Goal: Task Accomplishment & Management: Manage account settings

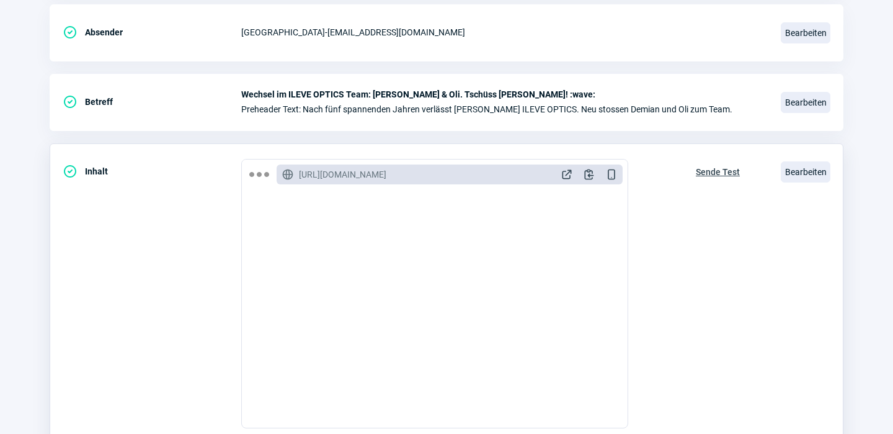
scroll to position [257, 0]
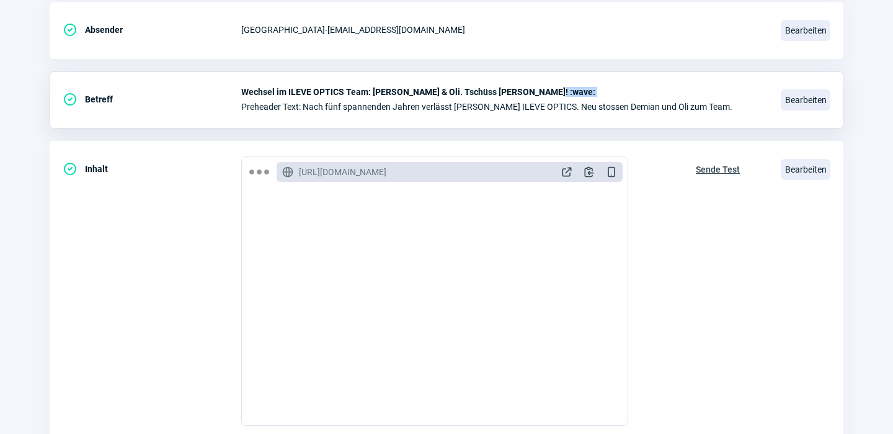
drag, startPoint x: 540, startPoint y: 92, endPoint x: 357, endPoint y: 100, distance: 183.2
click at [357, 100] on div "Wechsel im ILEVE OPTICS Team: [PERSON_NAME] & Oli. Tschüss [PERSON_NAME]! :wave…" at bounding box center [503, 99] width 525 height 25
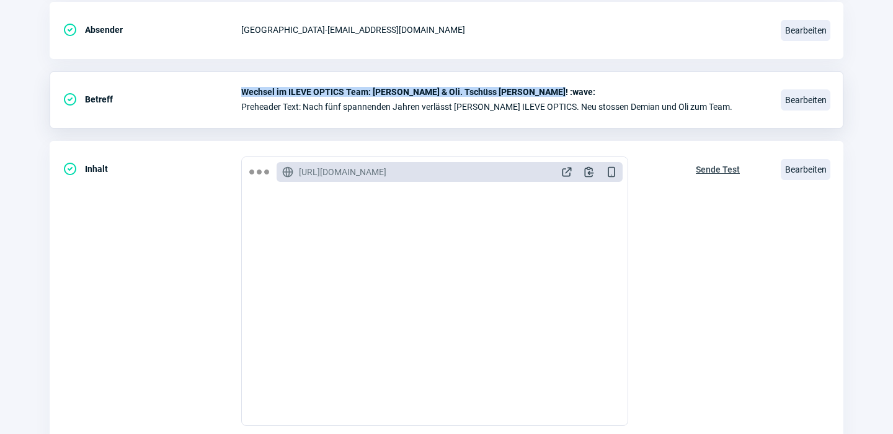
drag, startPoint x: 242, startPoint y: 91, endPoint x: 540, endPoint y: 89, distance: 297.8
click at [540, 89] on span "Wechsel im ILEVE OPTICS Team: [PERSON_NAME] & Oli. Tschüss [PERSON_NAME]! :wave:" at bounding box center [503, 92] width 525 height 10
copy span "Wechsel im ILEVE OPTICS Team: Hallo Demian & Oli. Tschüss Silvia! :wave:"
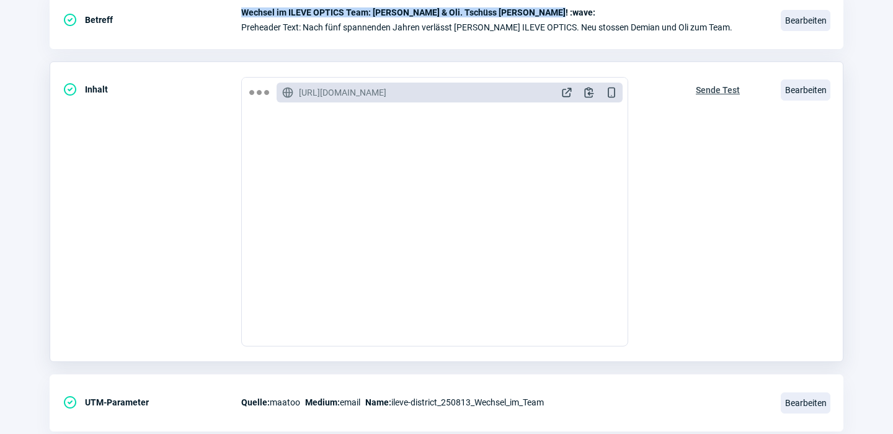
scroll to position [109, 0]
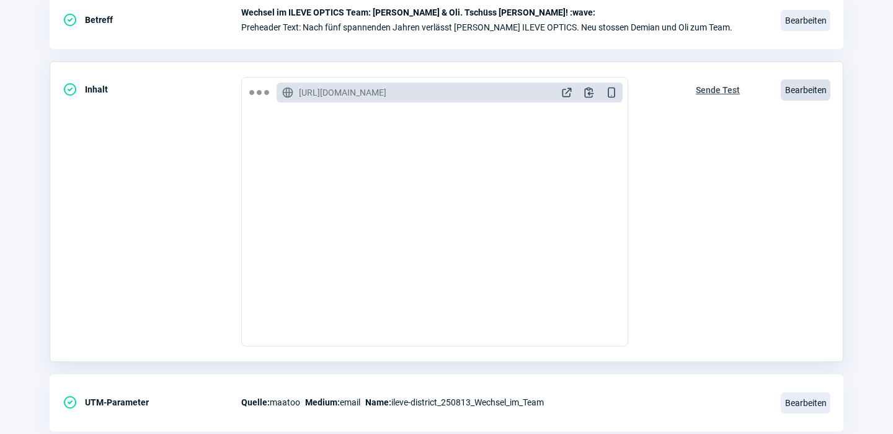
click at [795, 91] on span "Bearbeiten" at bounding box center [806, 89] width 50 height 21
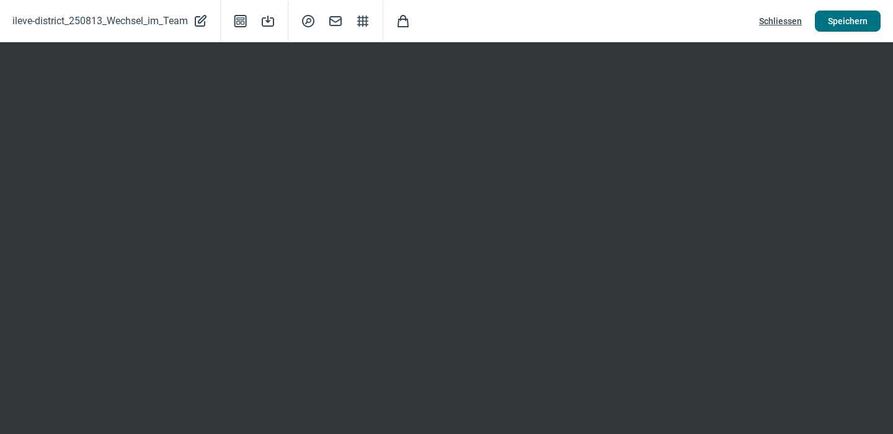
click at [849, 19] on span "Speichern" at bounding box center [848, 21] width 40 height 20
click at [861, 19] on span "Speichern" at bounding box center [848, 21] width 40 height 20
click at [334, 22] on span "Mail icon" at bounding box center [335, 21] width 15 height 15
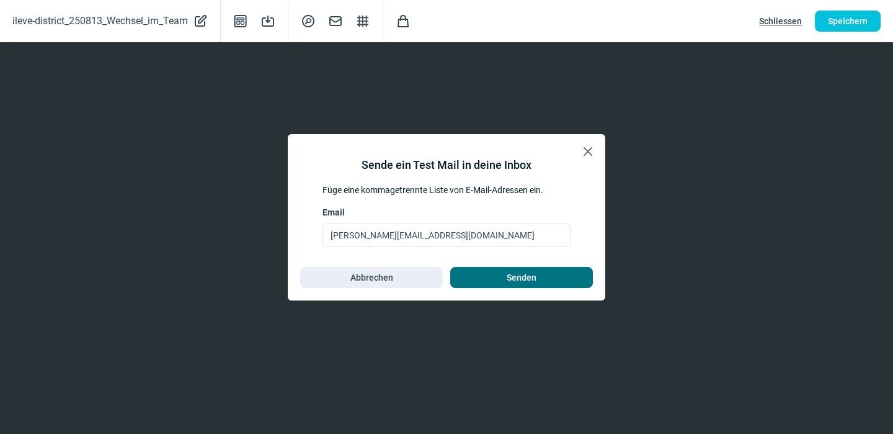
click at [497, 278] on span "Senden" at bounding box center [521, 277] width 117 height 20
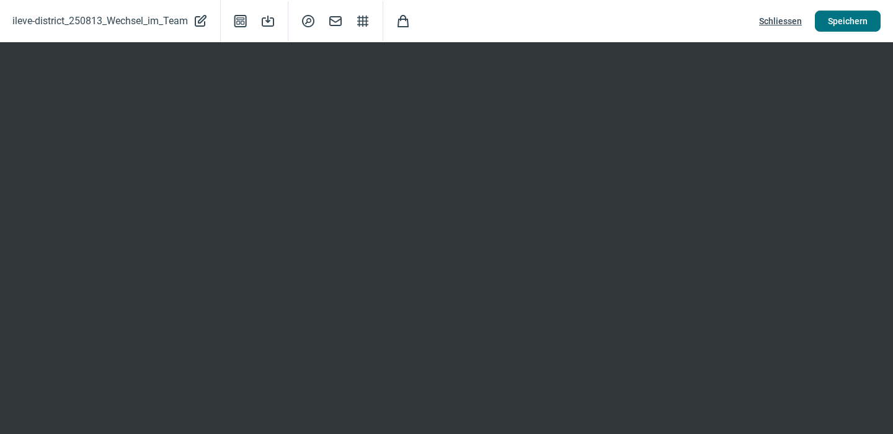
click at [862, 19] on span "Speichern" at bounding box center [848, 21] width 40 height 20
click at [844, 20] on span "Speichern" at bounding box center [848, 21] width 40 height 20
click at [789, 16] on span "Schliessen" at bounding box center [780, 21] width 43 height 20
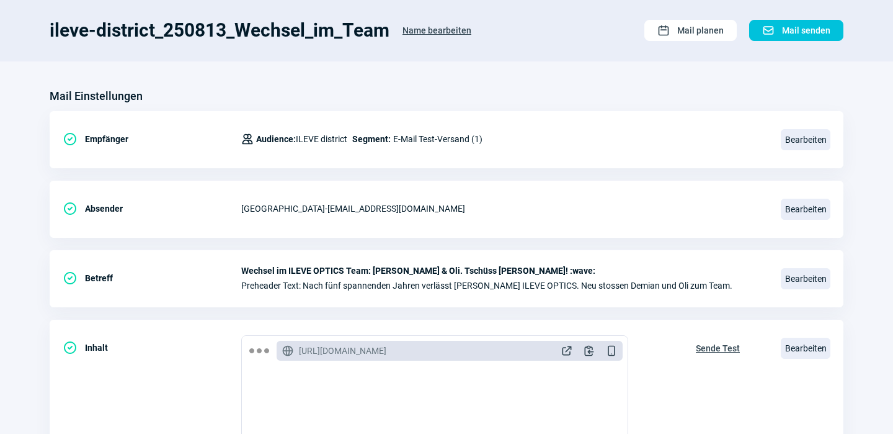
scroll to position [71, 0]
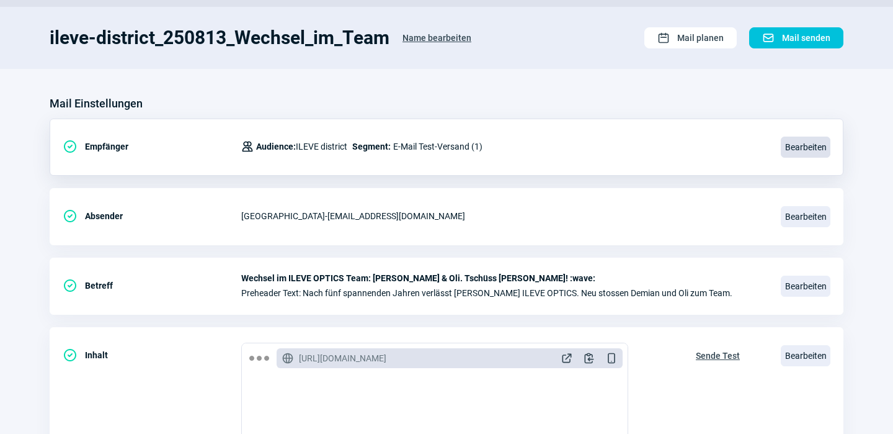
click at [802, 146] on span "Bearbeiten" at bounding box center [806, 147] width 50 height 21
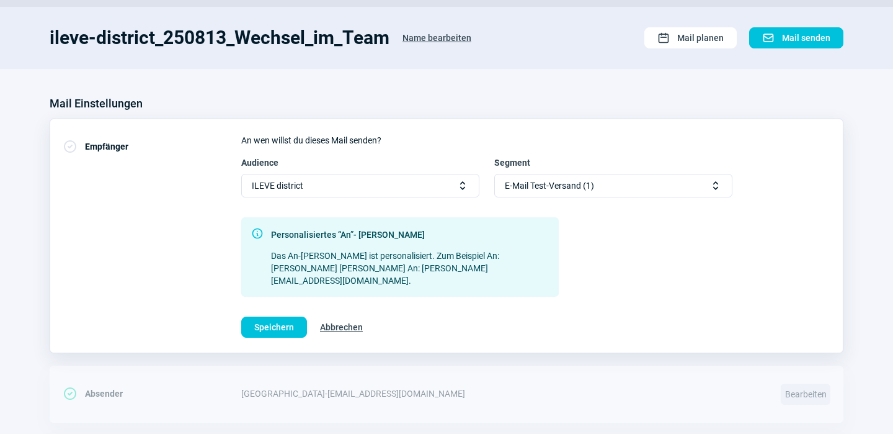
click at [718, 189] on span "Selector icon" at bounding box center [716, 185] width 12 height 12
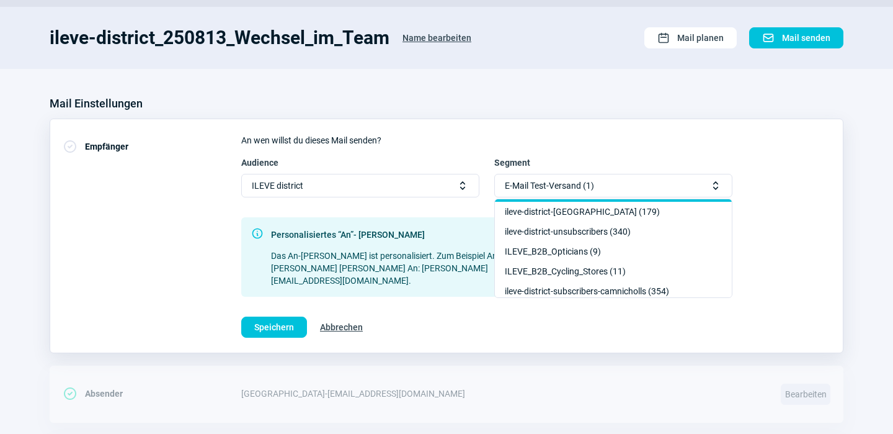
scroll to position [61, 0]
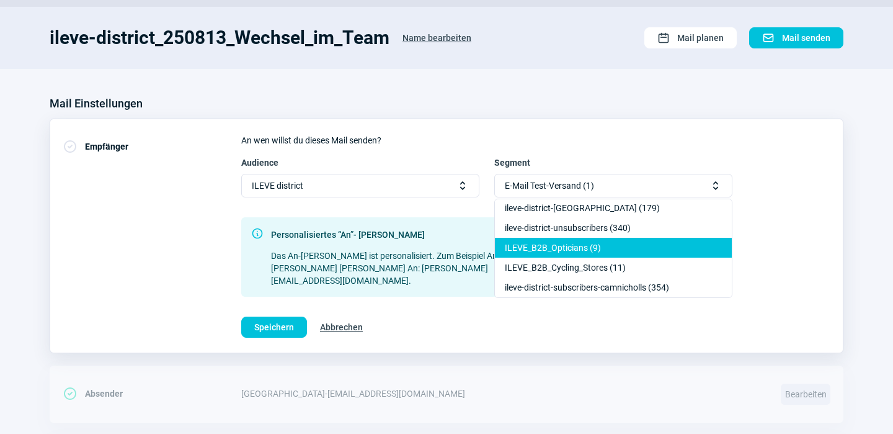
click at [607, 257] on div "ILEVE_B2B_Opticians (9)" at bounding box center [613, 267] width 237 height 20
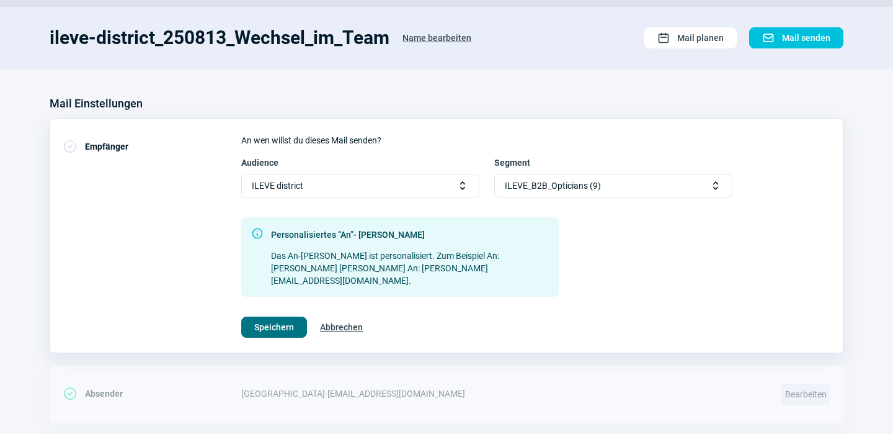
click at [273, 317] on span "Speichern" at bounding box center [274, 327] width 40 height 20
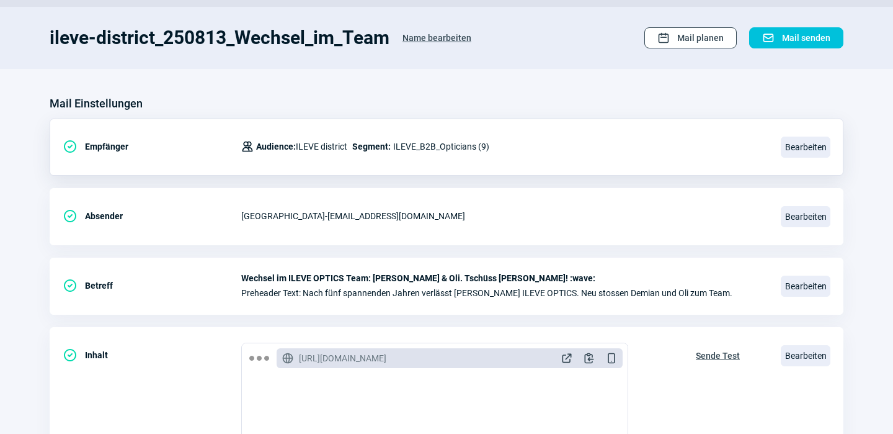
click at [700, 32] on span "Mail planen" at bounding box center [701, 38] width 47 height 20
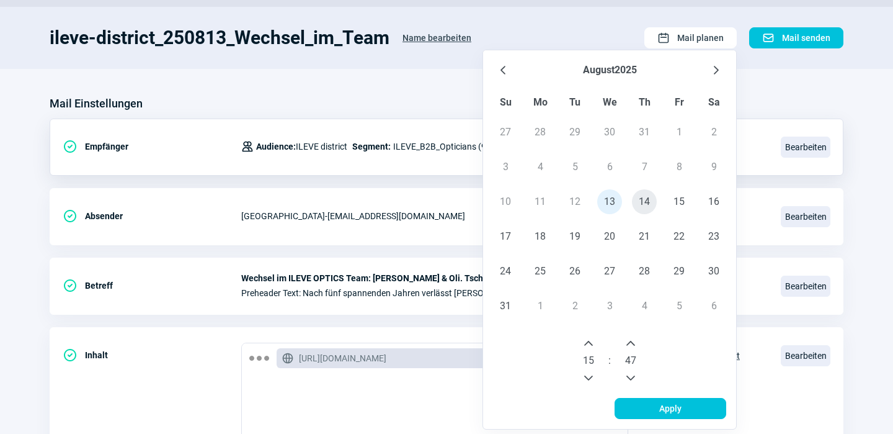
click at [648, 199] on span "14" at bounding box center [644, 201] width 25 height 25
click at [592, 346] on icon "Next Hour" at bounding box center [589, 343] width 10 height 10
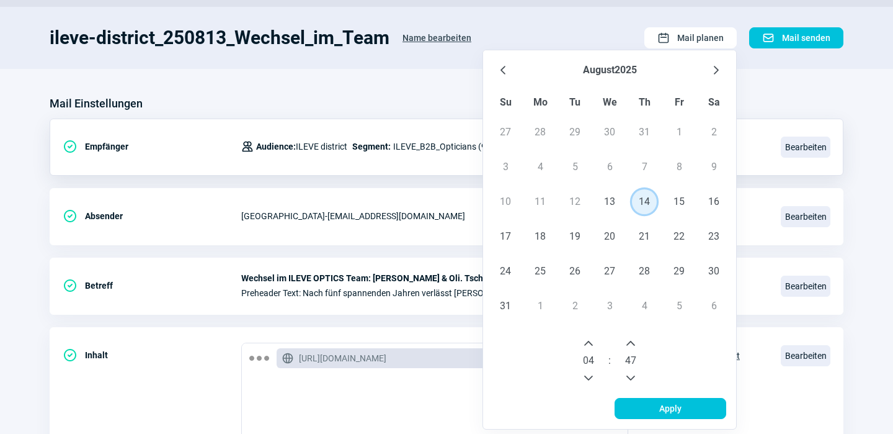
click at [592, 346] on icon "Next Hour" at bounding box center [589, 343] width 10 height 10
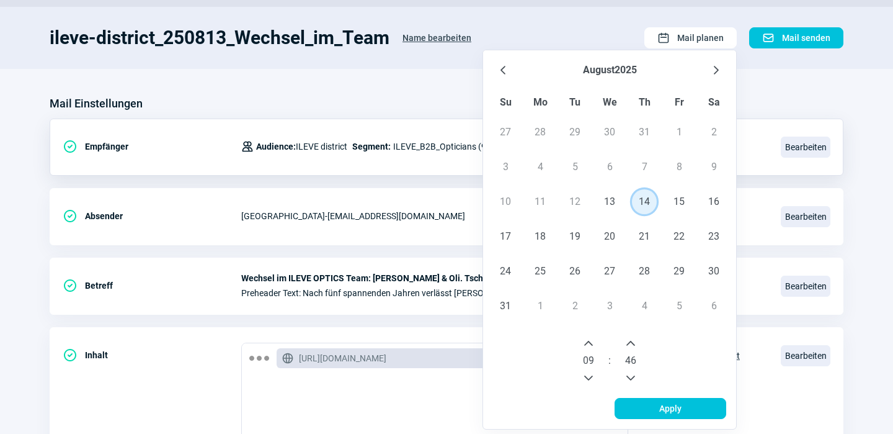
click at [633, 374] on icon "Previous Minute" at bounding box center [631, 378] width 10 height 10
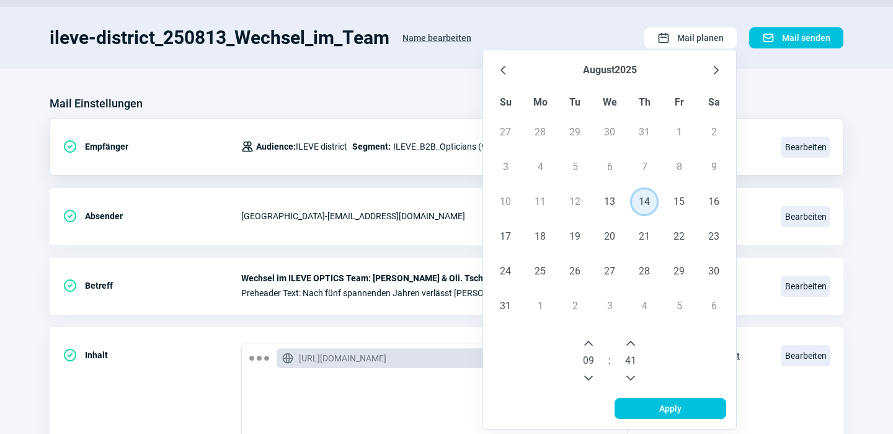
click at [633, 374] on icon "Previous Minute" at bounding box center [631, 378] width 10 height 10
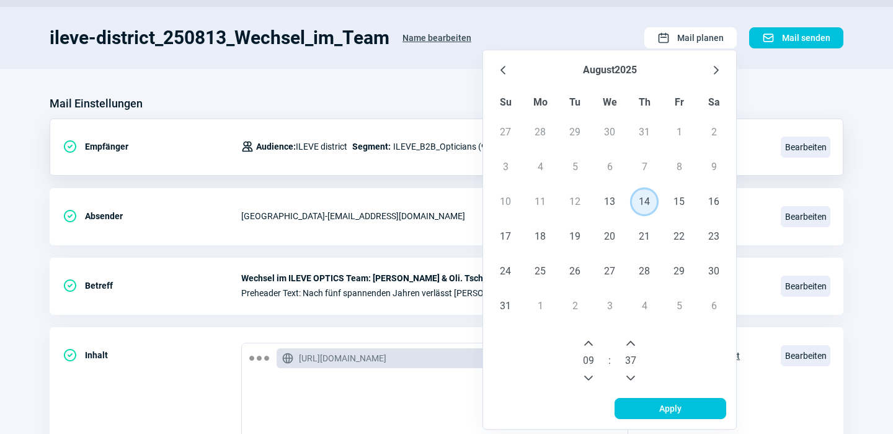
click at [633, 374] on icon "Previous Minute" at bounding box center [631, 378] width 10 height 10
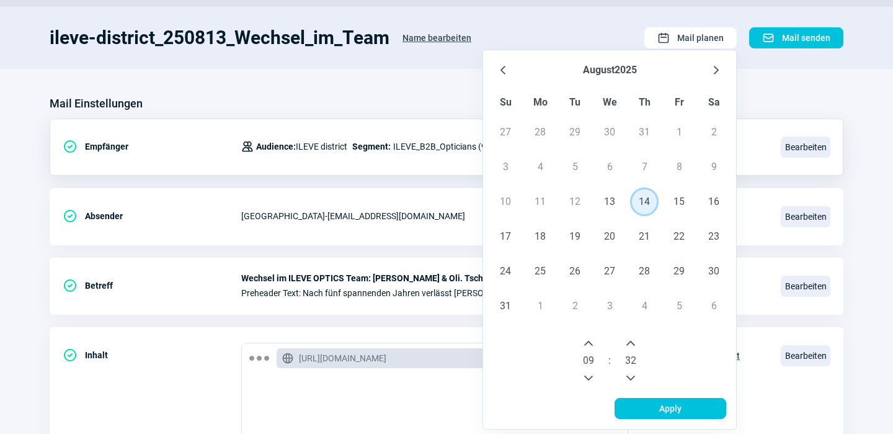
click at [633, 374] on icon "Previous Minute" at bounding box center [631, 378] width 10 height 10
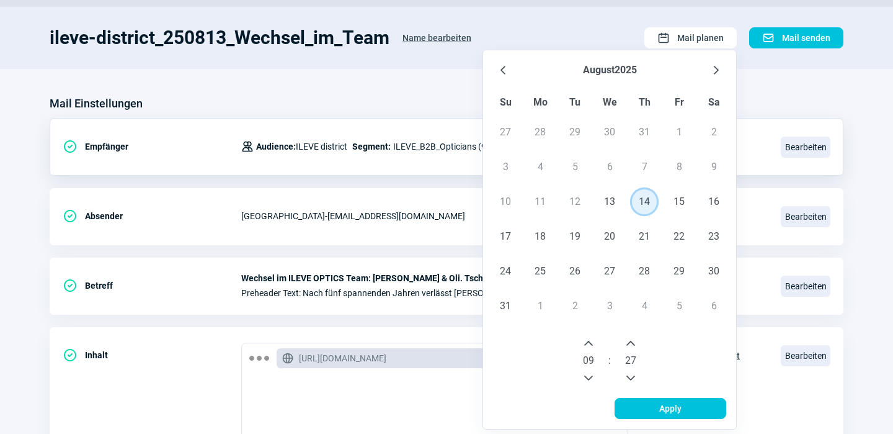
click at [633, 374] on icon "Previous Minute" at bounding box center [631, 378] width 10 height 10
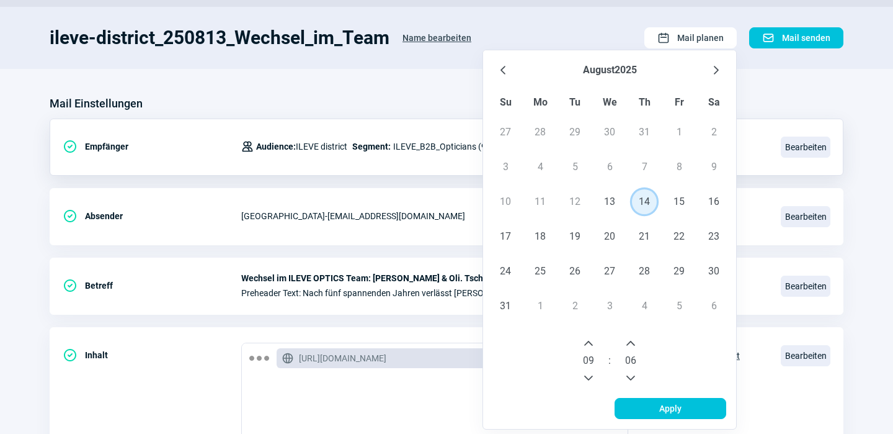
click at [633, 374] on icon "Previous Minute" at bounding box center [631, 378] width 10 height 10
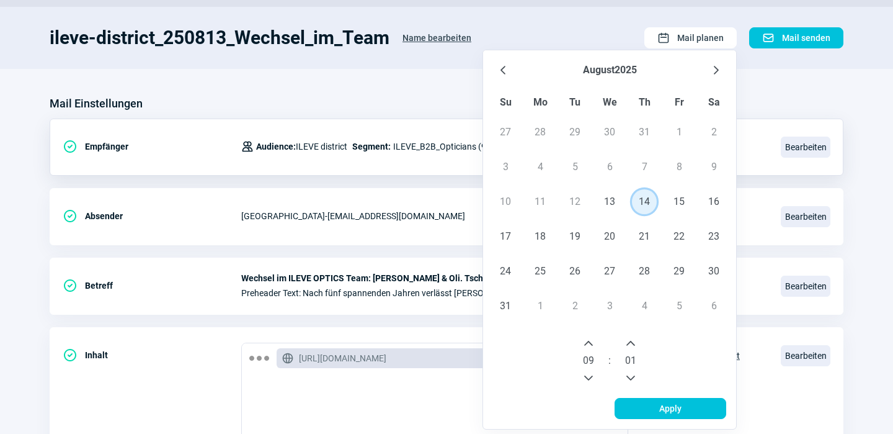
click at [633, 374] on icon "Previous Minute" at bounding box center [631, 378] width 10 height 10
click at [676, 404] on span "Apply" at bounding box center [671, 408] width 22 height 20
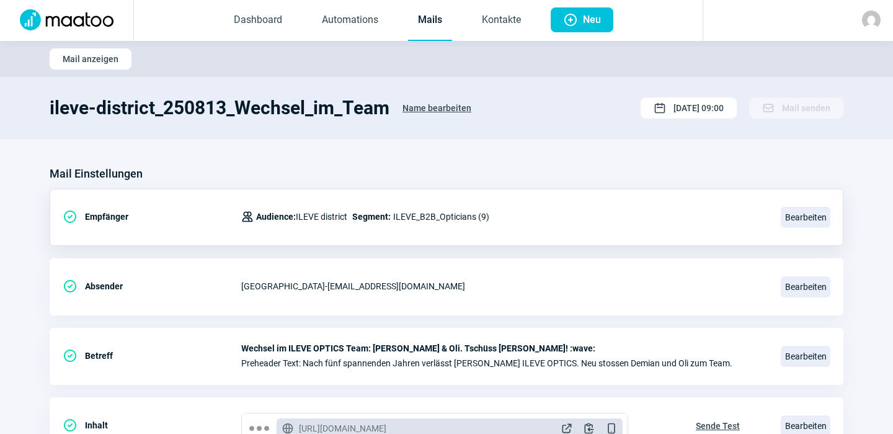
scroll to position [0, 0]
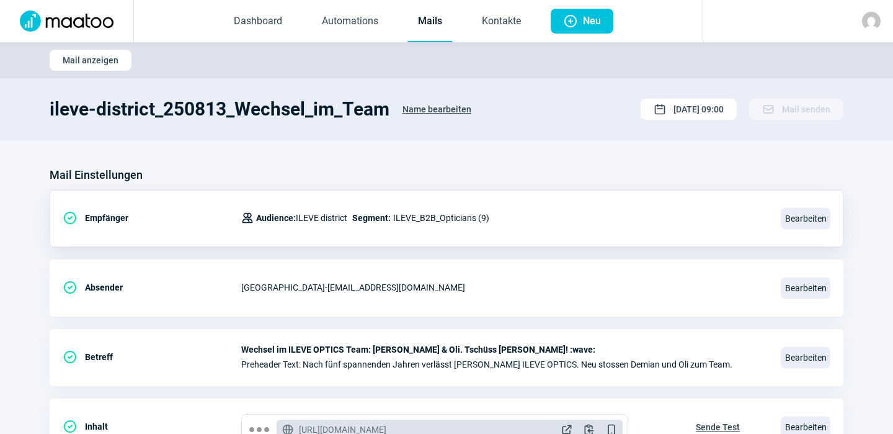
click at [431, 14] on link "Mails" at bounding box center [430, 21] width 44 height 41
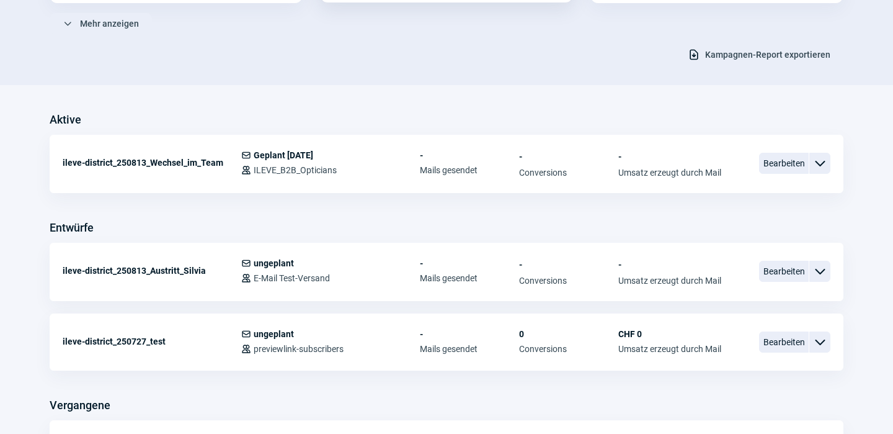
scroll to position [231, 0]
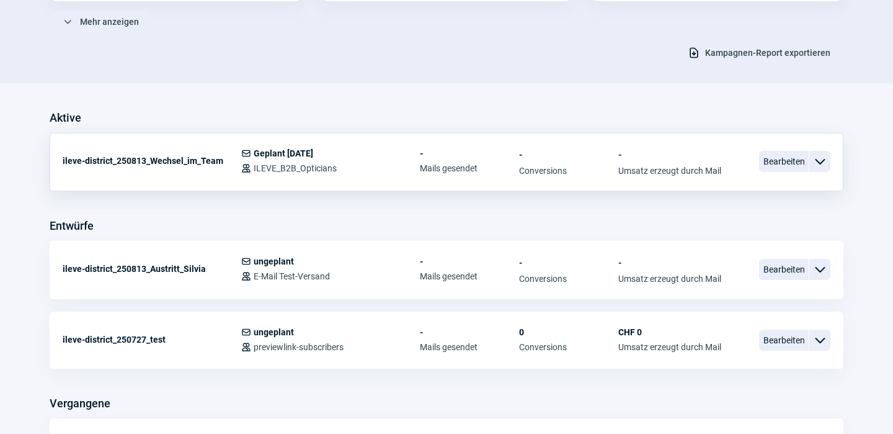
click at [194, 149] on div "ileve-district_250813_Wechsel_im_Team" at bounding box center [152, 160] width 179 height 25
click at [396, 266] on div "Mail icon ungeplant Users icon E-Mail Test-Versand" at bounding box center [330, 268] width 179 height 25
click at [822, 267] on span "ChevronDown icon" at bounding box center [820, 269] width 15 height 15
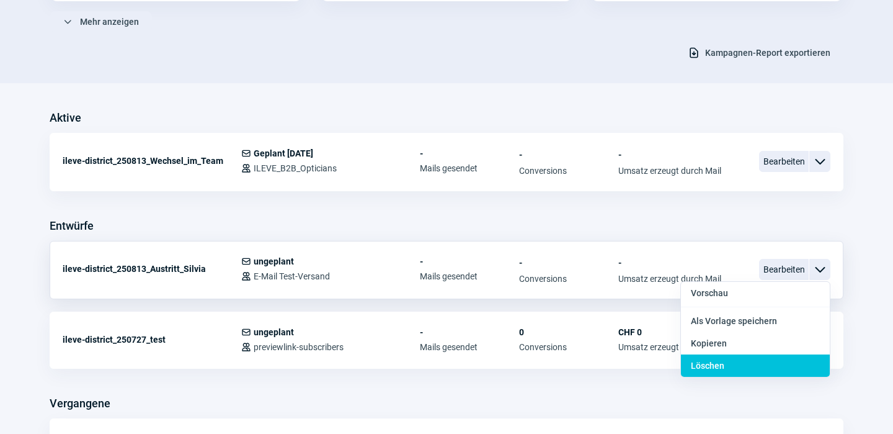
click at [738, 367] on div "Löschen" at bounding box center [755, 365] width 149 height 22
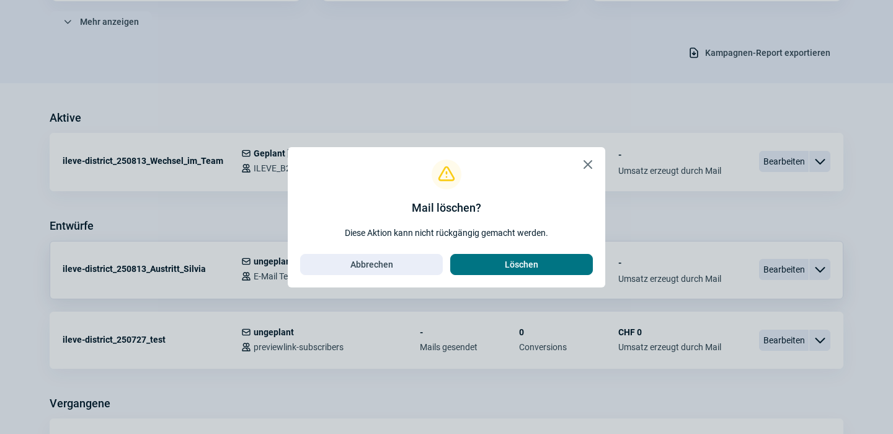
click at [568, 261] on span "Löschen" at bounding box center [521, 264] width 117 height 20
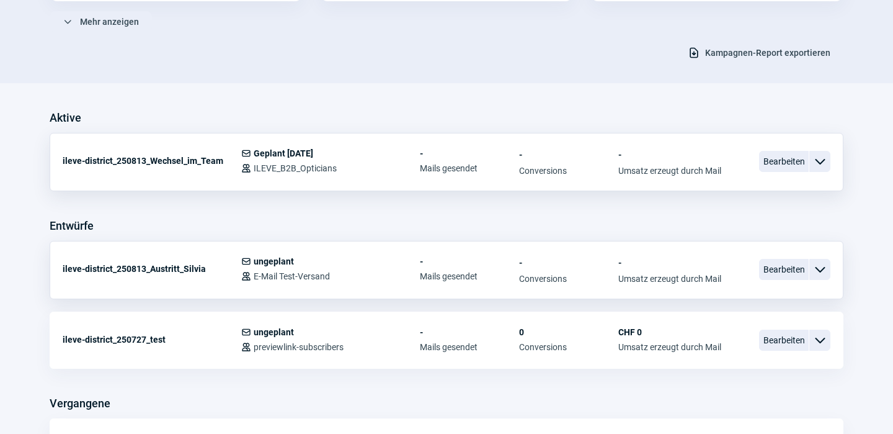
click at [821, 159] on span "ChevronDown icon" at bounding box center [820, 161] width 15 height 15
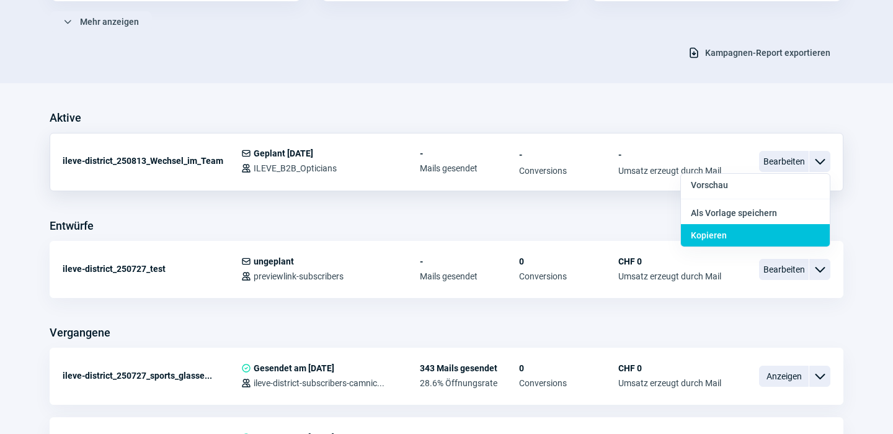
click at [734, 233] on div "Kopieren" at bounding box center [755, 235] width 149 height 22
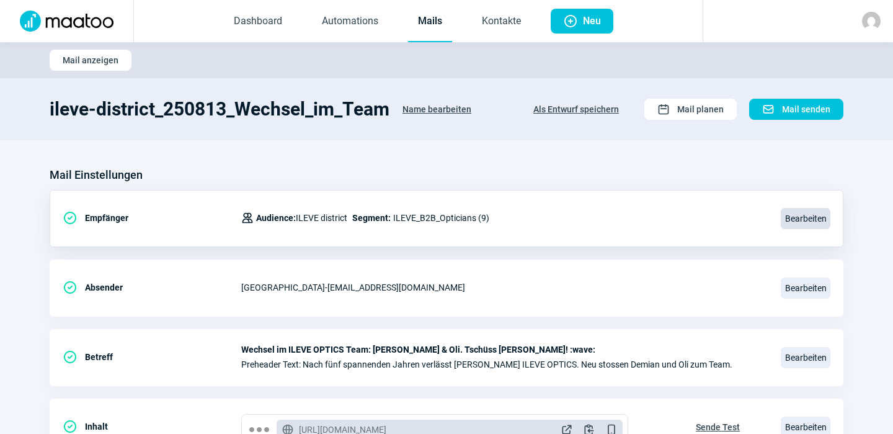
click at [809, 221] on span "Bearbeiten" at bounding box center [806, 218] width 50 height 21
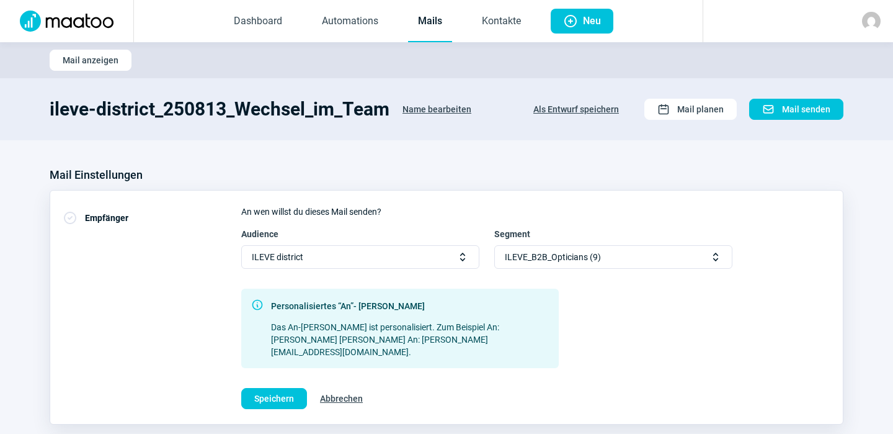
click at [715, 257] on span "Selector icon" at bounding box center [716, 257] width 12 height 12
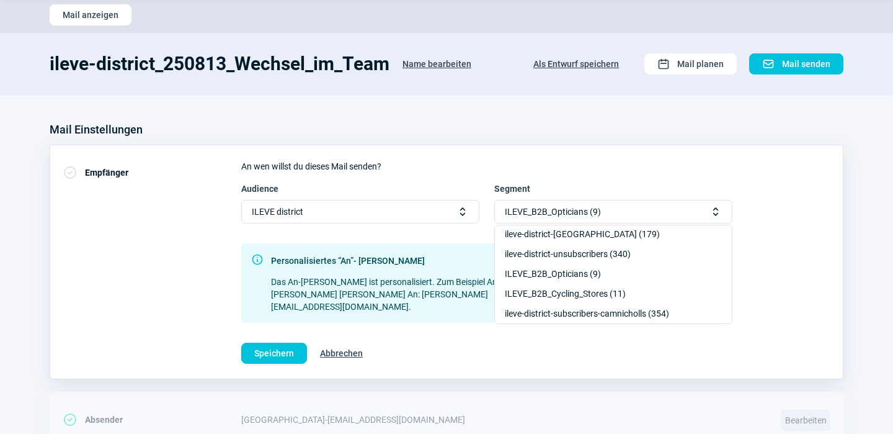
scroll to position [47, 0]
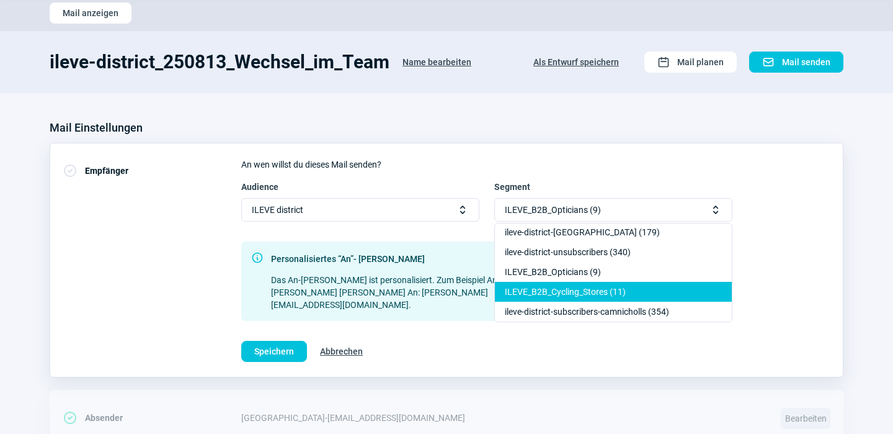
click at [614, 302] on div "ILEVE_B2B_Cycling_Stores (11)" at bounding box center [613, 312] width 237 height 20
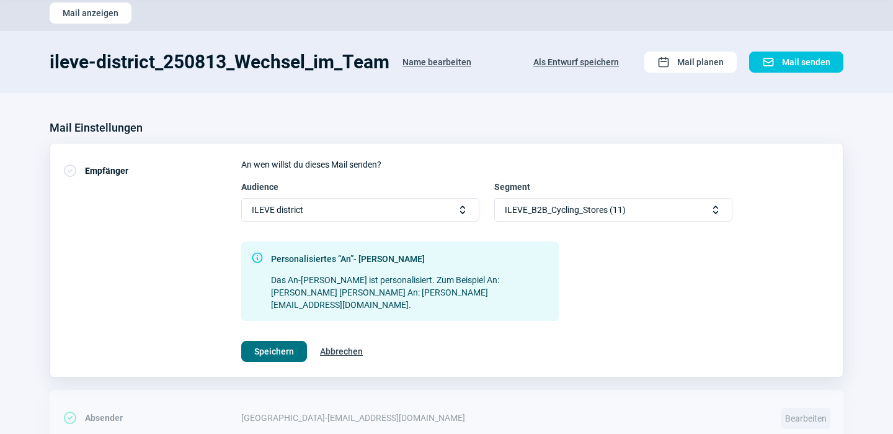
click at [285, 341] on span "Speichern" at bounding box center [274, 351] width 40 height 20
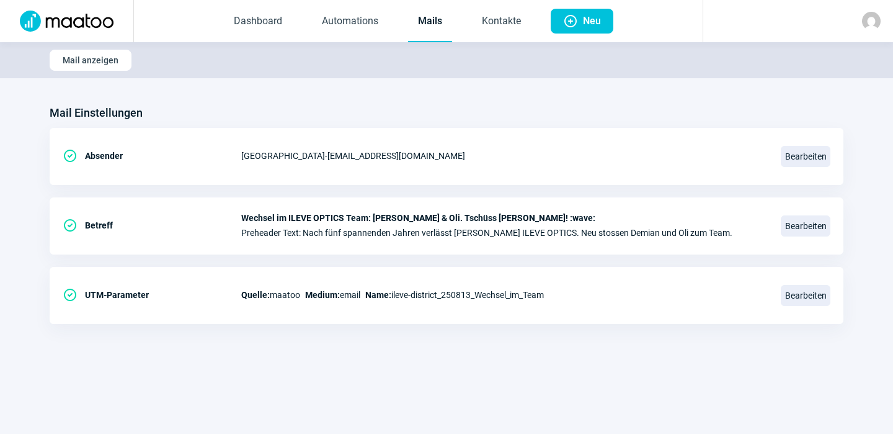
click at [875, 184] on section "Mail Einstellungen CheckCircle icon Absender ILEVE DISTRICT - hello@ileve-distr…" at bounding box center [446, 219] width 893 height 283
click at [431, 18] on link "Mails" at bounding box center [430, 21] width 44 height 41
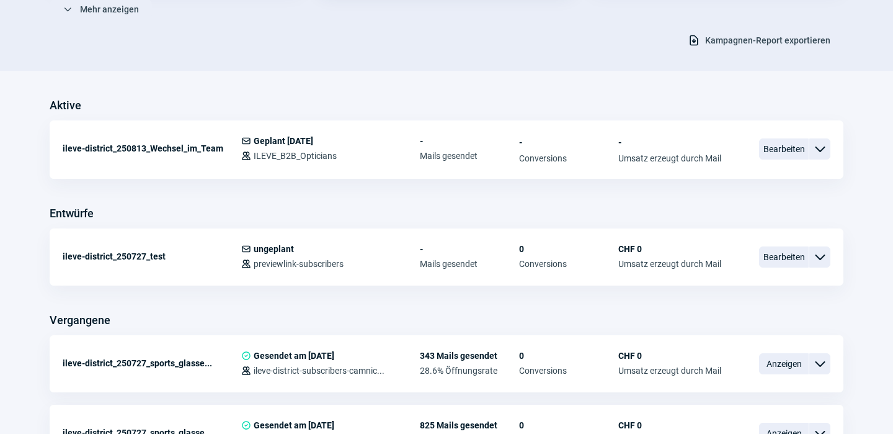
scroll to position [245, 0]
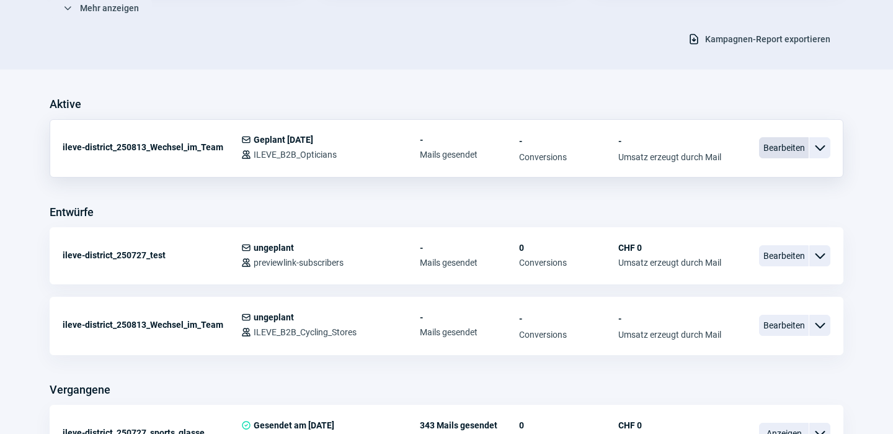
click at [771, 150] on span "Bearbeiten" at bounding box center [784, 147] width 50 height 21
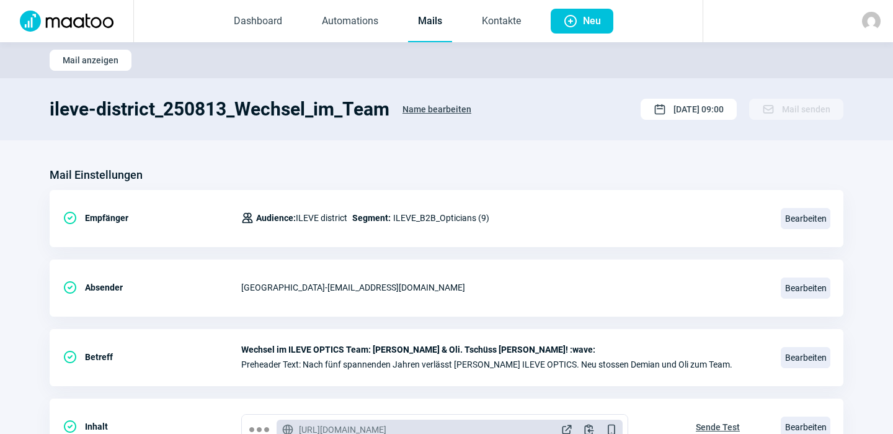
click at [436, 19] on link "Mails" at bounding box center [430, 21] width 44 height 41
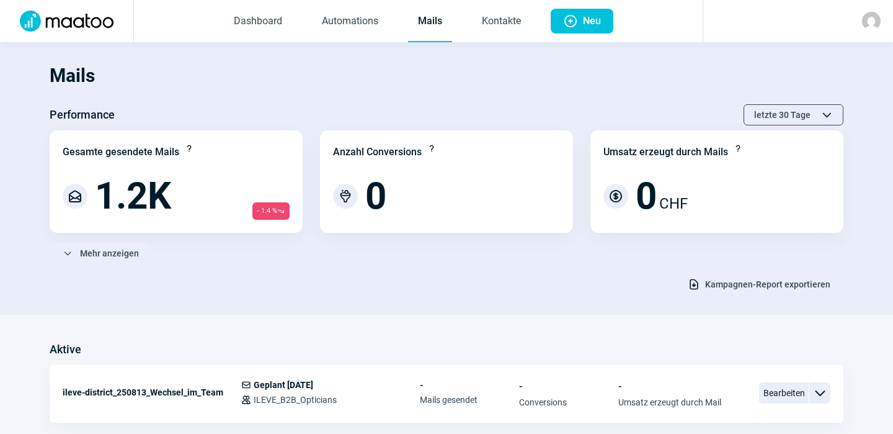
click at [433, 21] on link "Mails" at bounding box center [430, 21] width 44 height 41
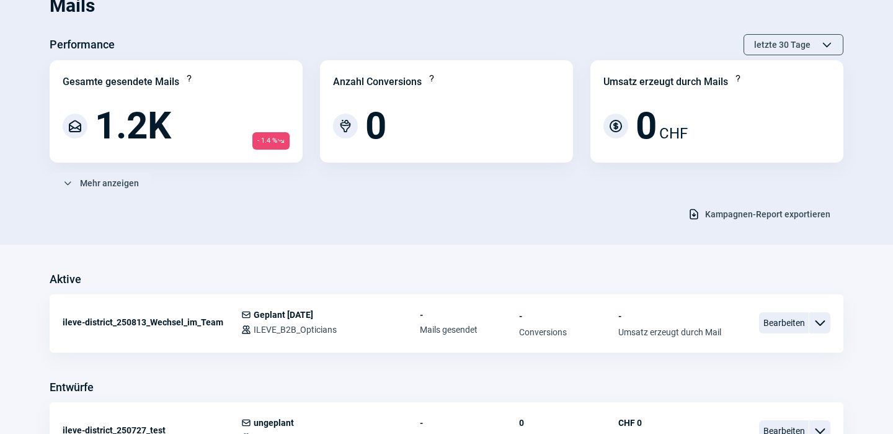
scroll to position [78, 0]
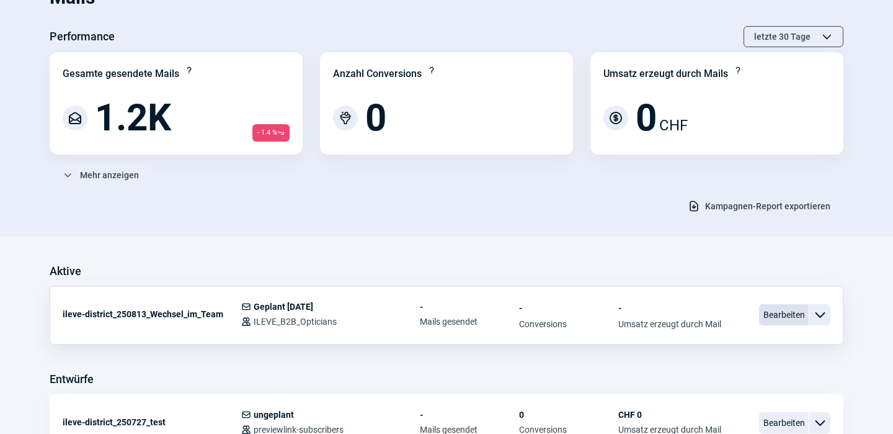
click at [785, 315] on span "Bearbeiten" at bounding box center [784, 314] width 50 height 21
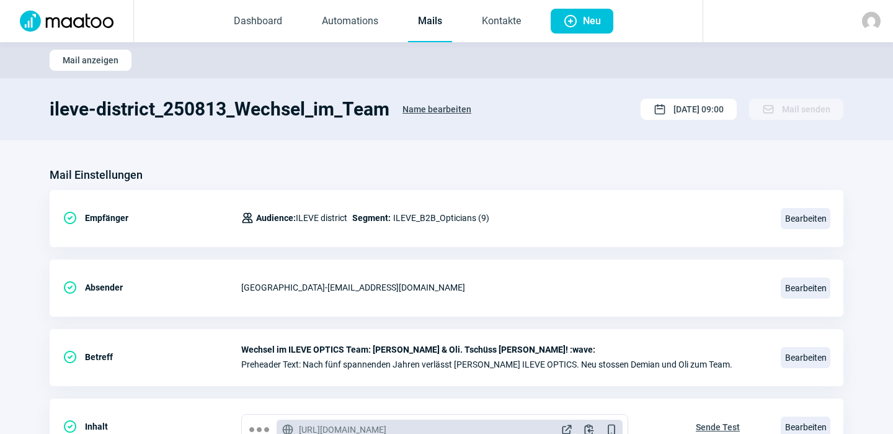
click at [427, 109] on span "Name bearbeiten" at bounding box center [437, 109] width 69 height 20
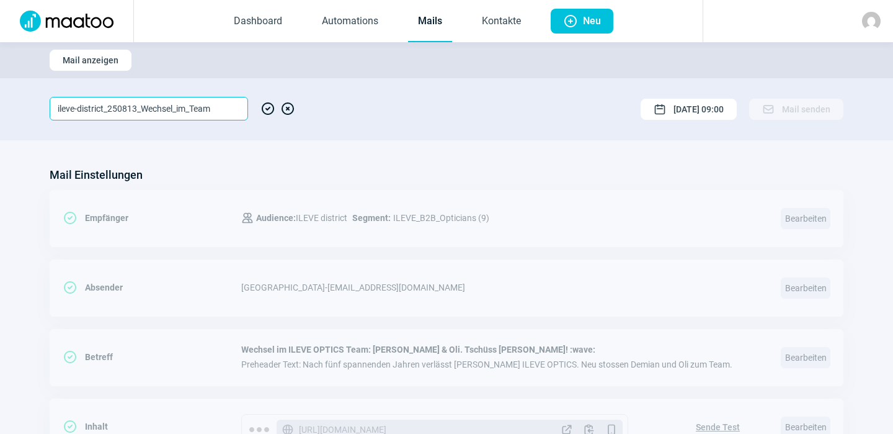
click at [223, 99] on input "ileve-district_250813_Wechsel_im_Team" at bounding box center [149, 109] width 199 height 24
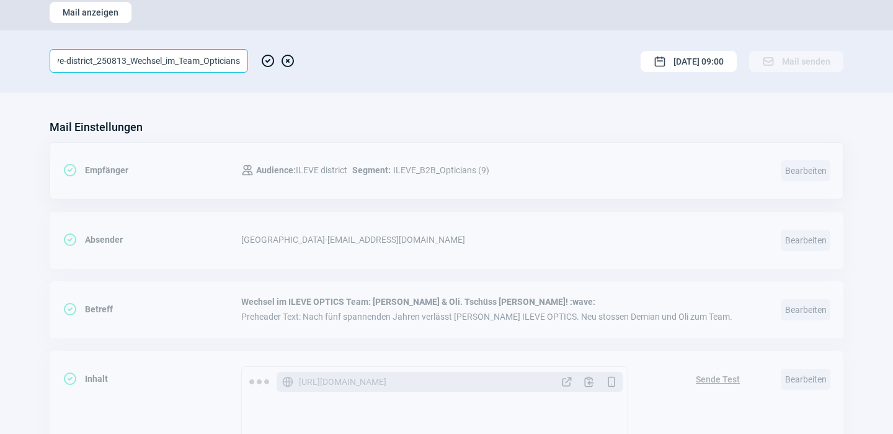
scroll to position [61, 0]
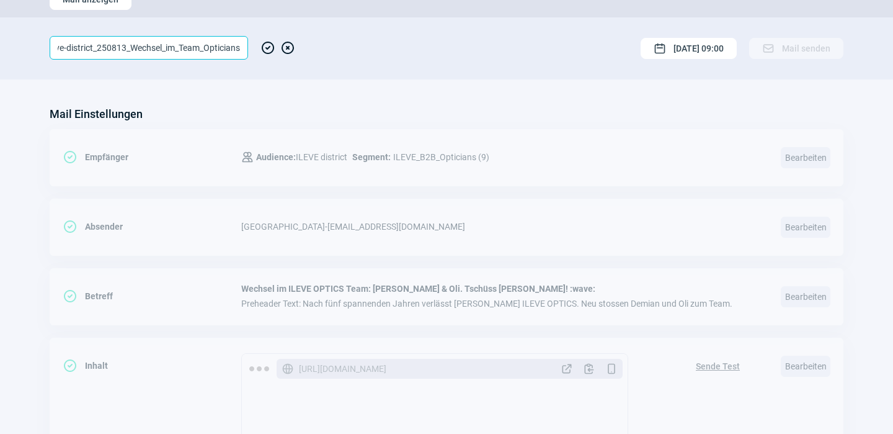
type input "ileve-district_250813_Wechsel_im_Team_Opticians"
click at [267, 43] on span "CheckCircle icon" at bounding box center [268, 48] width 15 height 24
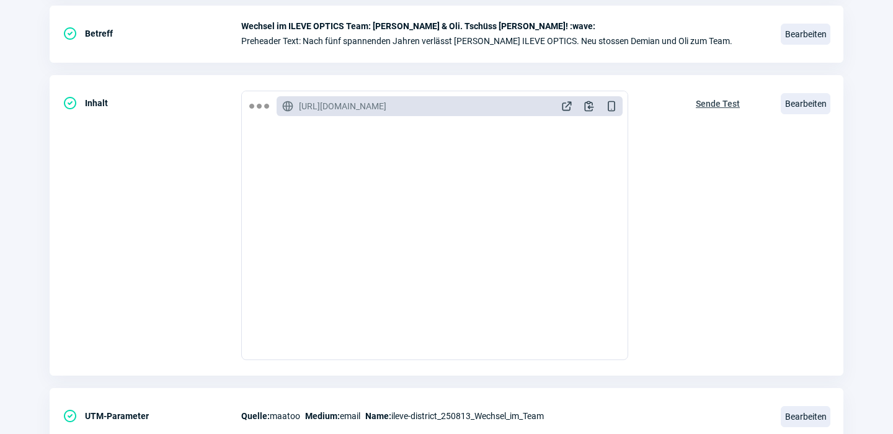
scroll to position [372, 0]
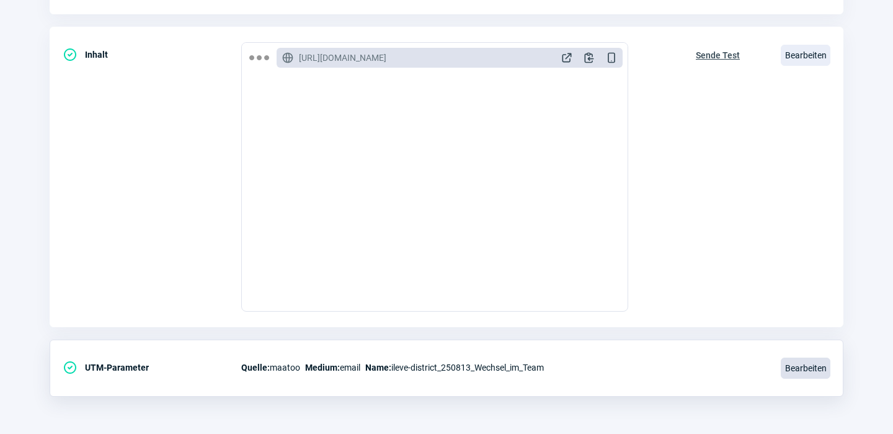
click at [805, 369] on span "Bearbeiten" at bounding box center [806, 367] width 50 height 21
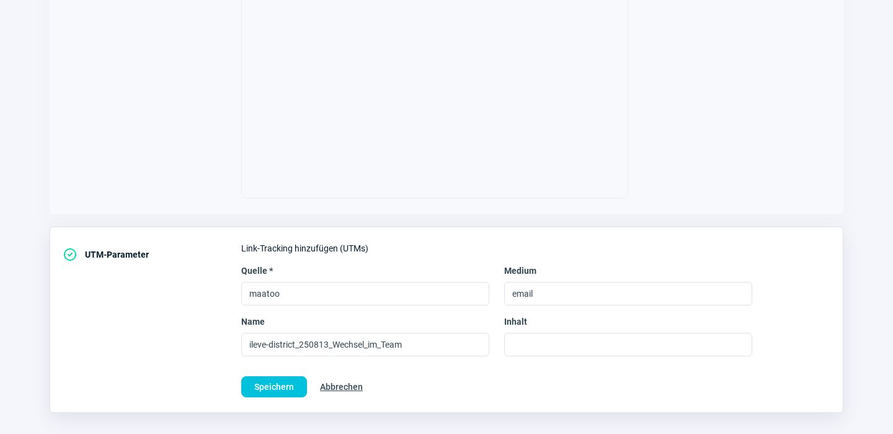
scroll to position [501, 0]
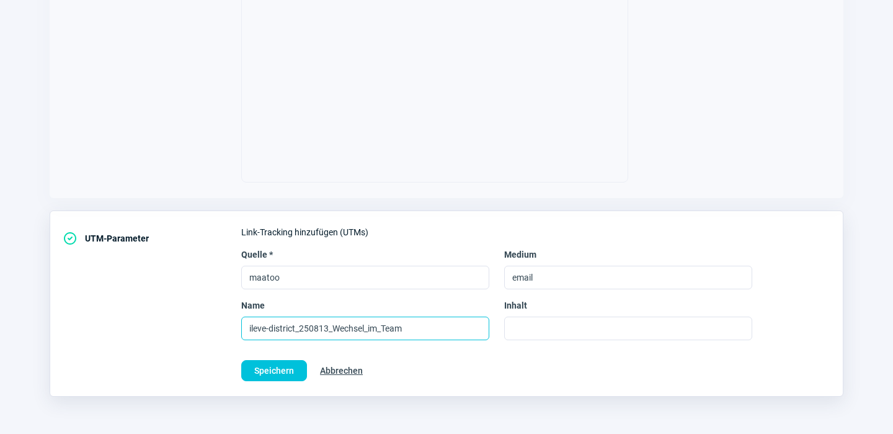
click at [431, 336] on input "ileve-district_250813_Wechsel_im_Team" at bounding box center [365, 328] width 248 height 24
type input "ileve-district_250813_Wechsel_im_Team_Opticians"
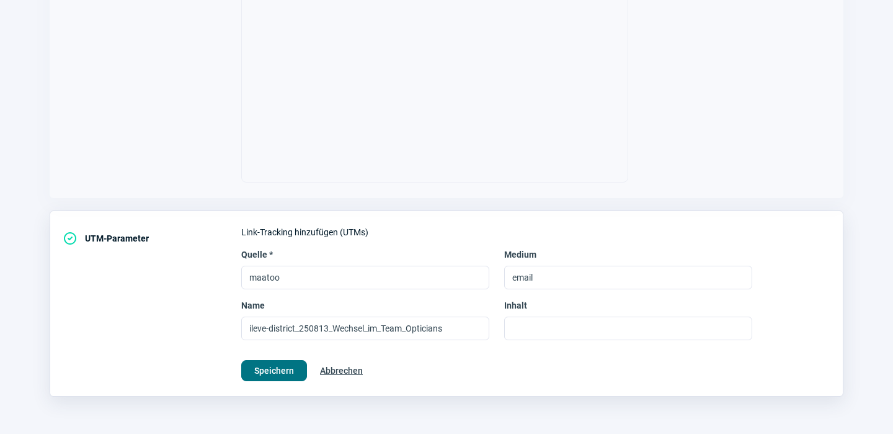
click at [275, 366] on span "Speichern" at bounding box center [274, 370] width 40 height 20
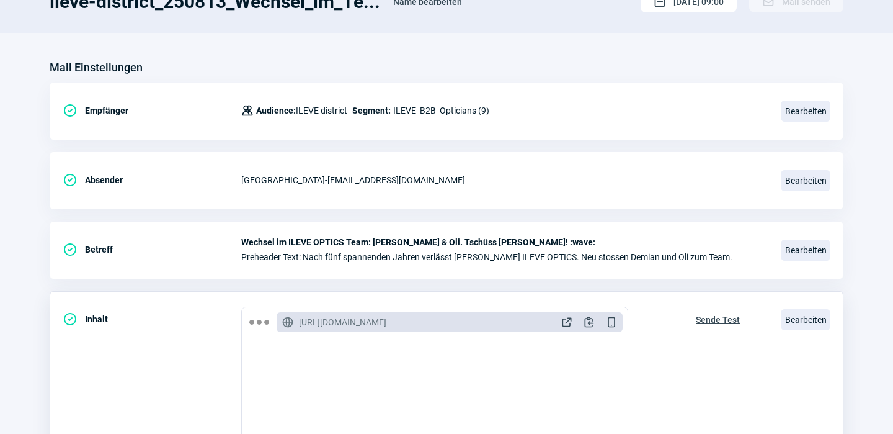
scroll to position [0, 0]
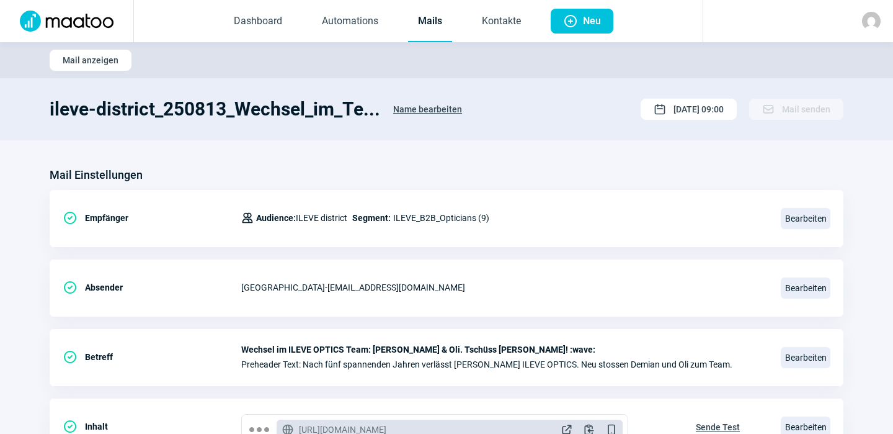
click at [427, 20] on link "Mails" at bounding box center [430, 21] width 44 height 41
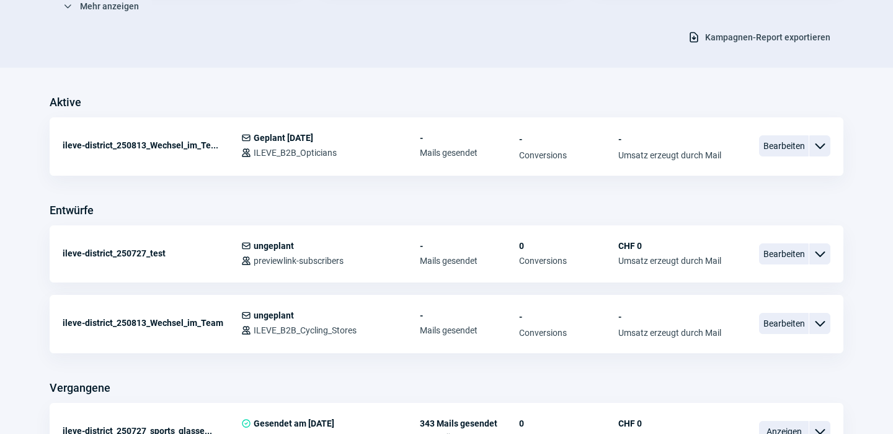
scroll to position [248, 0]
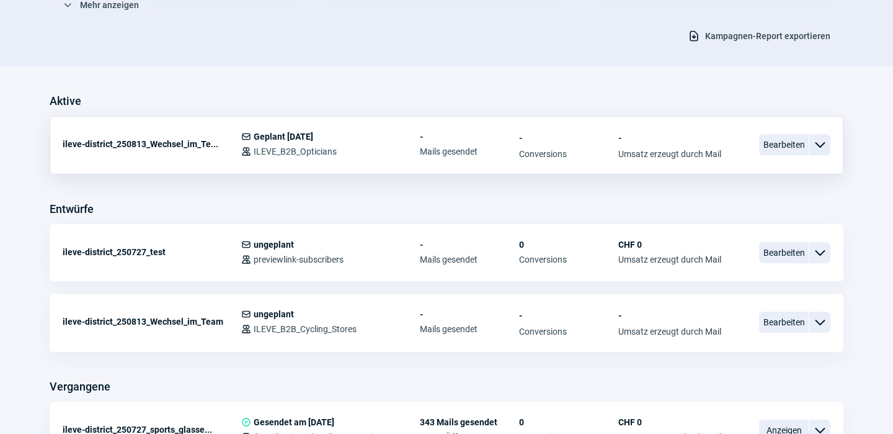
click at [823, 140] on span "ChevronDown icon" at bounding box center [820, 144] width 15 height 15
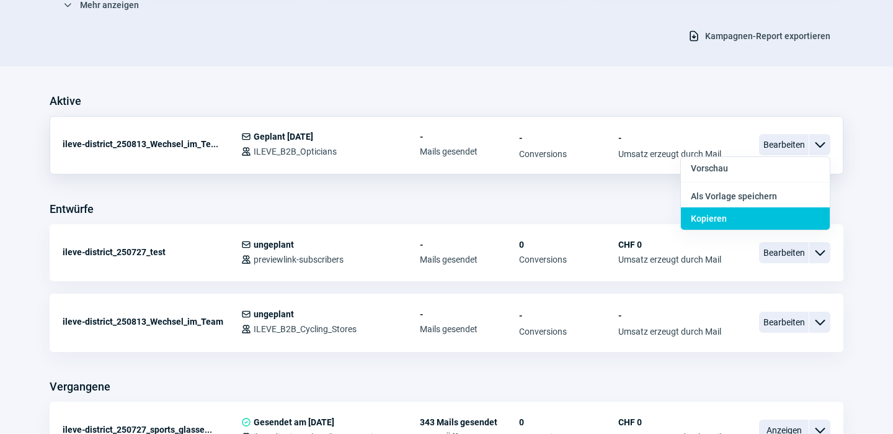
click at [725, 217] on span "Kopieren" at bounding box center [709, 218] width 36 height 10
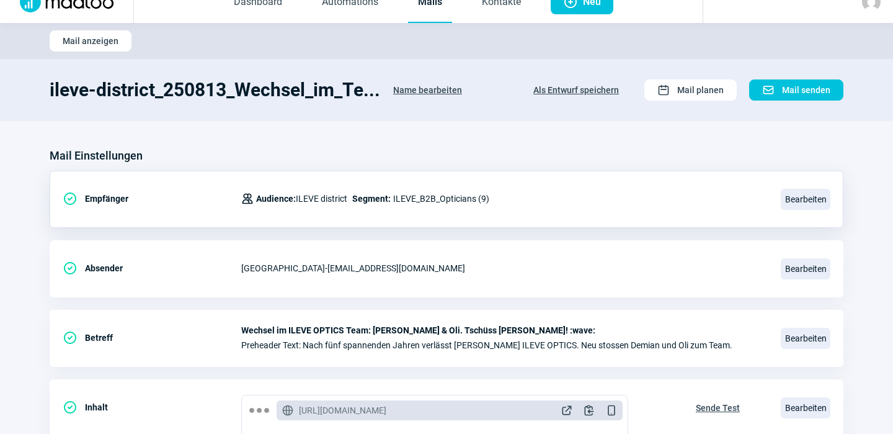
scroll to position [12, 0]
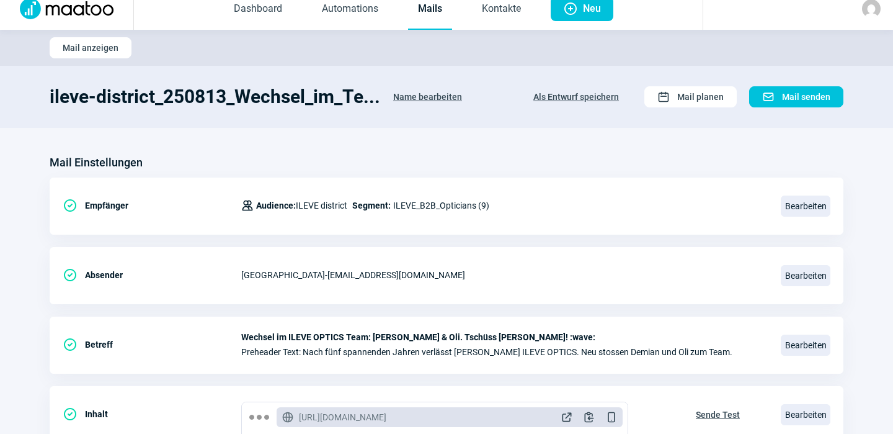
click at [446, 95] on span "Name bearbeiten" at bounding box center [427, 97] width 69 height 20
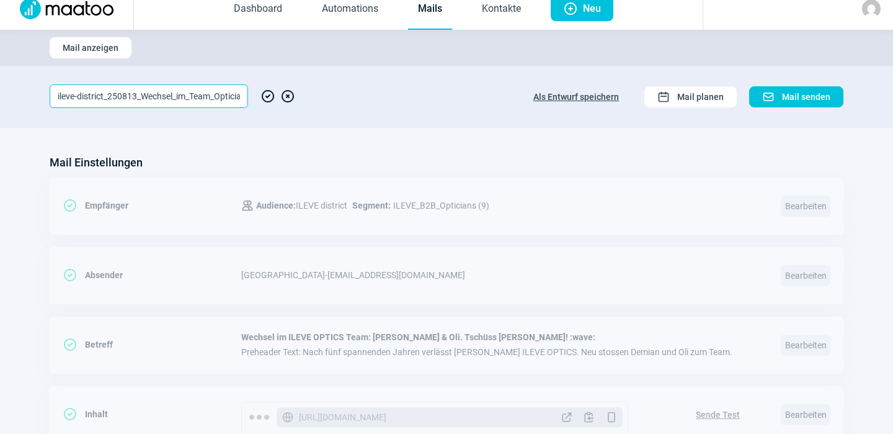
scroll to position [0, 14]
drag, startPoint x: 220, startPoint y: 96, endPoint x: 262, endPoint y: 100, distance: 43.0
click at [261, 100] on div "ileve-district_250813_Wechsel_im_Team_Opticians CheckCircle icon XCircle icon" at bounding box center [173, 96] width 246 height 24
type input "ileve-district_250813_Wechsel_im_Team_Retail"
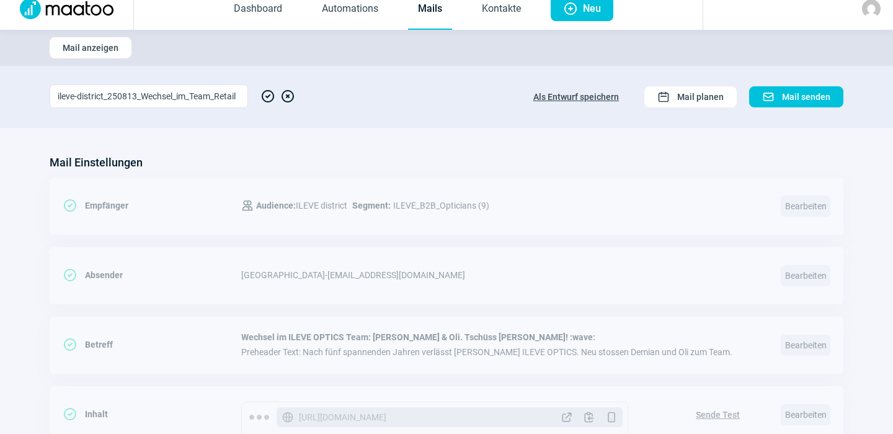
click at [271, 95] on span "CheckCircle icon" at bounding box center [268, 96] width 15 height 24
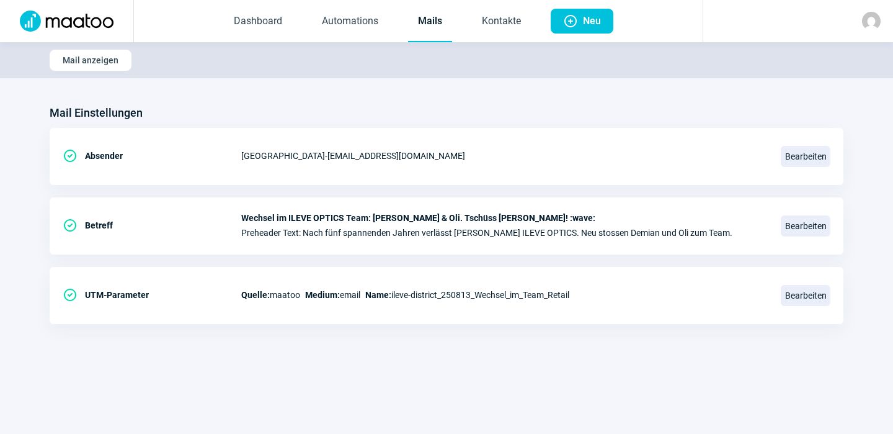
click at [617, 112] on div "Mail Einstellungen" at bounding box center [447, 113] width 794 height 20
click at [101, 60] on span "Mail anzeigen" at bounding box center [91, 60] width 56 height 20
click at [65, 58] on span "Mail anzeigen" at bounding box center [91, 60] width 56 height 20
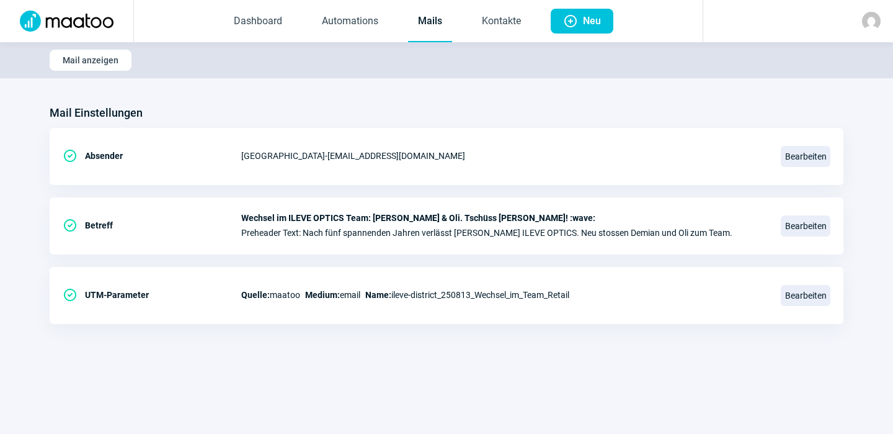
click at [431, 20] on link "Mails" at bounding box center [430, 21] width 44 height 41
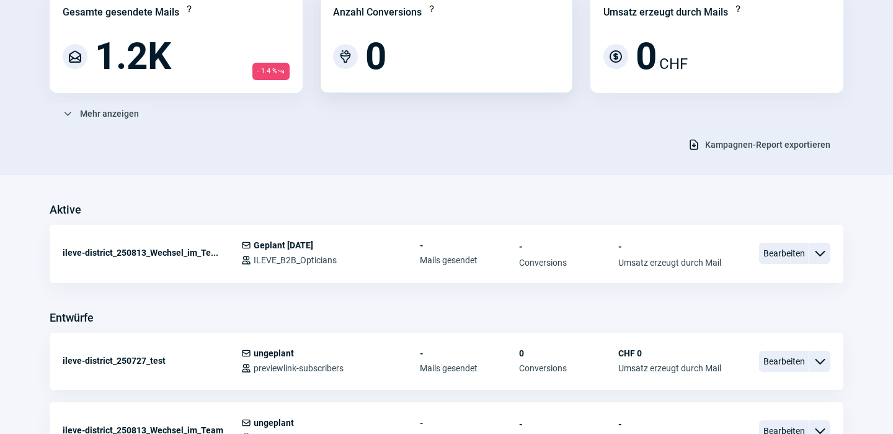
scroll to position [150, 0]
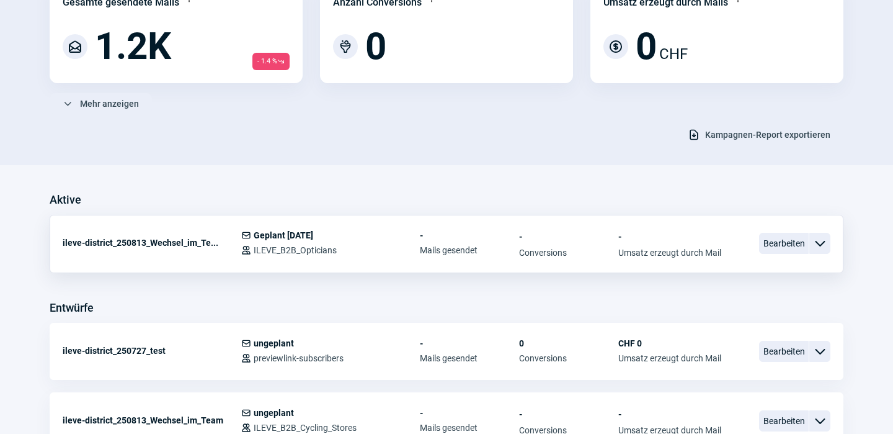
click at [816, 244] on span "ChevronDown icon" at bounding box center [820, 243] width 15 height 15
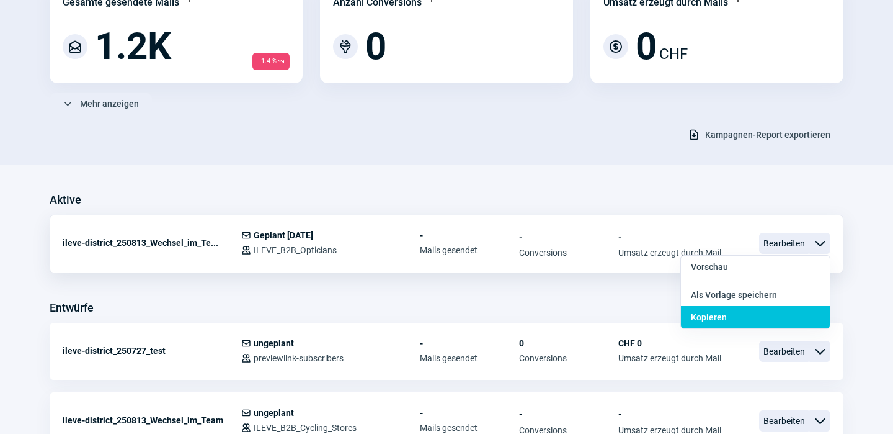
click at [756, 311] on div "Kopieren" at bounding box center [755, 317] width 149 height 22
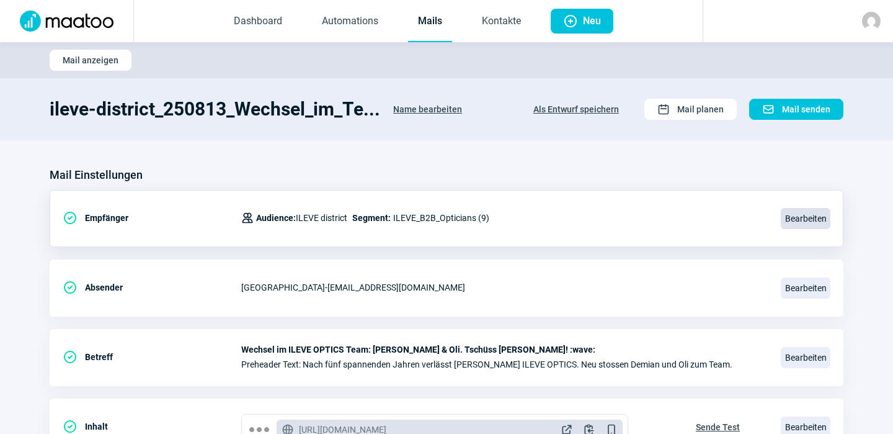
click at [815, 212] on span "Bearbeiten" at bounding box center [806, 218] width 50 height 21
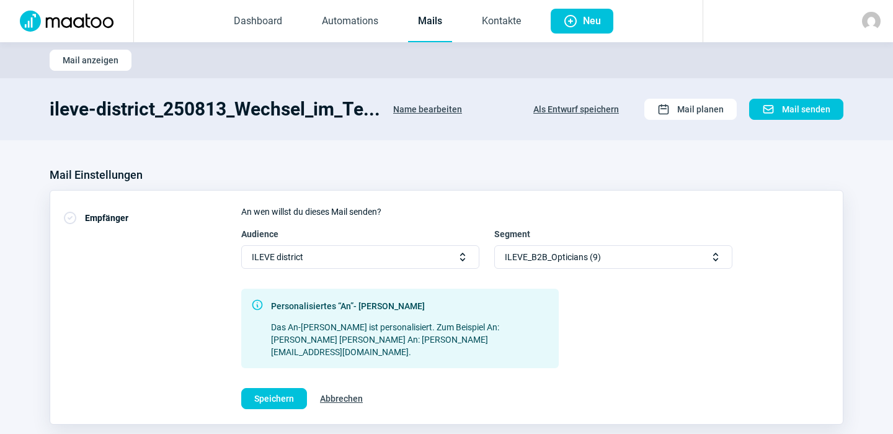
click at [718, 260] on span "Selector icon" at bounding box center [716, 257] width 12 height 12
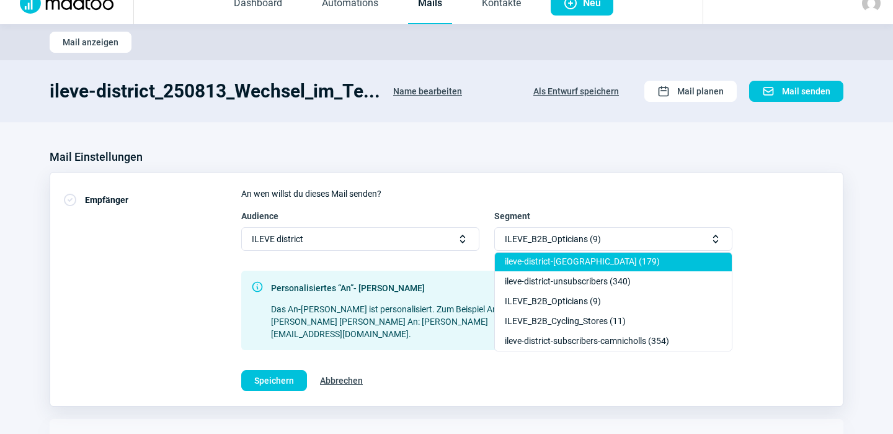
scroll to position [25, 0]
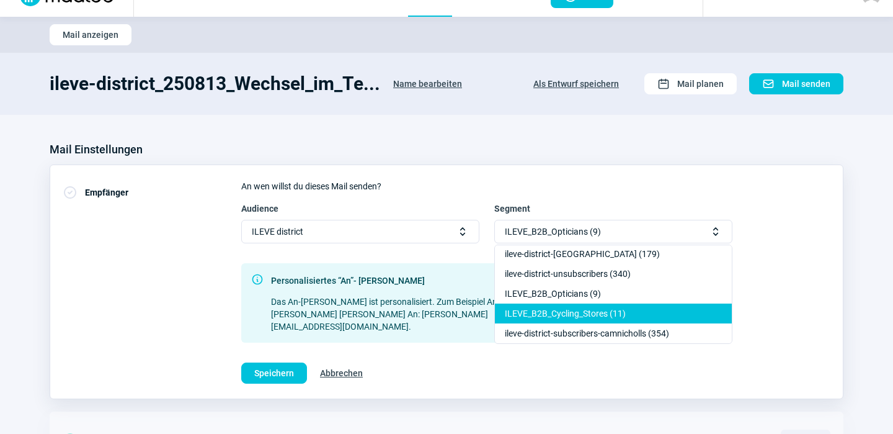
click at [596, 323] on div "ILEVE_B2B_Cycling_Stores (11)" at bounding box center [613, 333] width 237 height 20
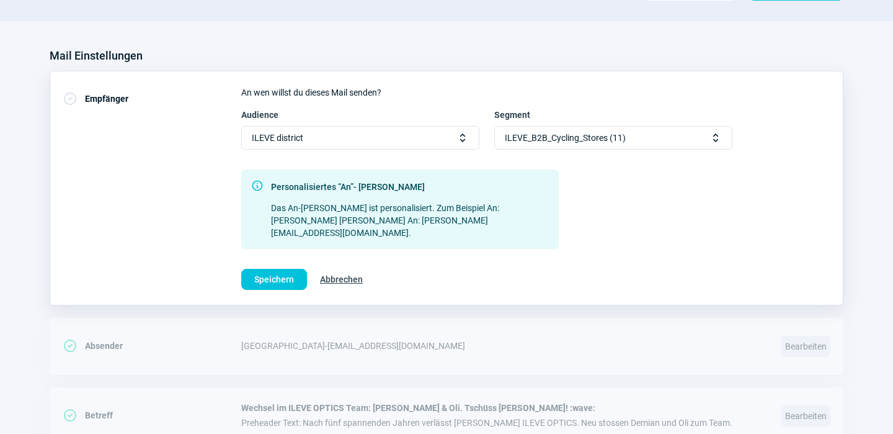
scroll to position [131, 0]
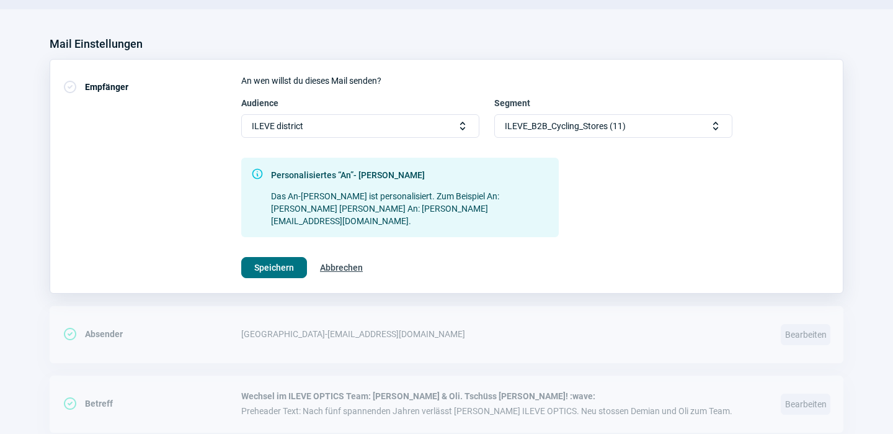
click at [274, 257] on span "Speichern" at bounding box center [274, 267] width 40 height 20
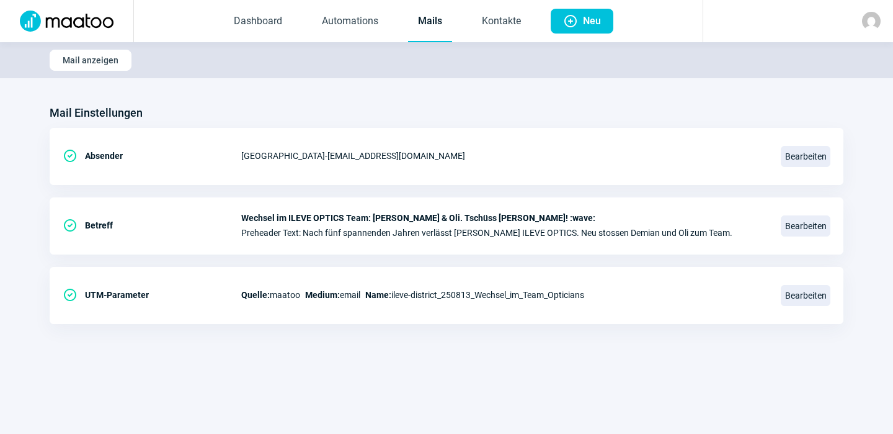
click at [428, 20] on link "Mails" at bounding box center [430, 21] width 44 height 41
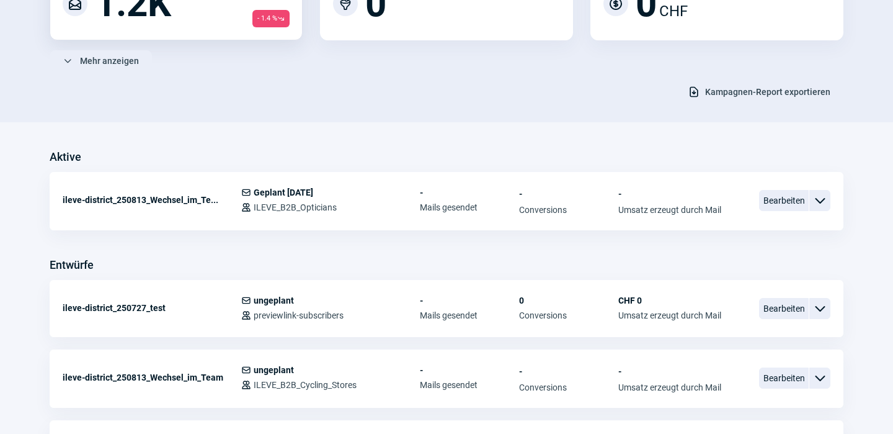
scroll to position [202, 0]
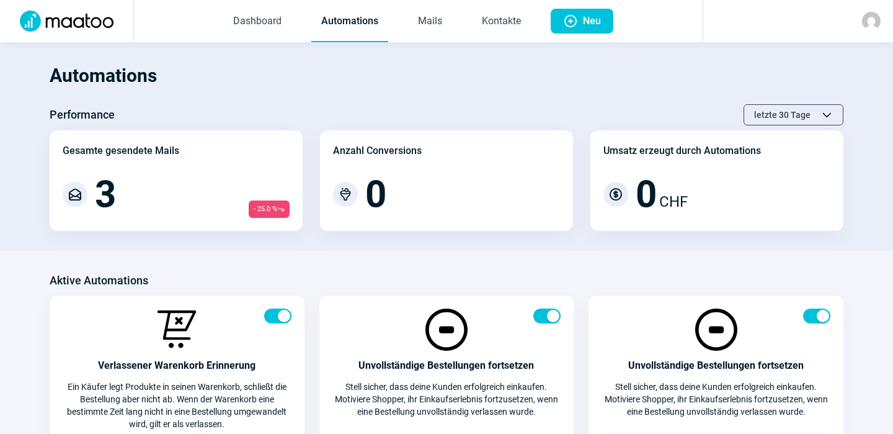
scroll to position [226, 0]
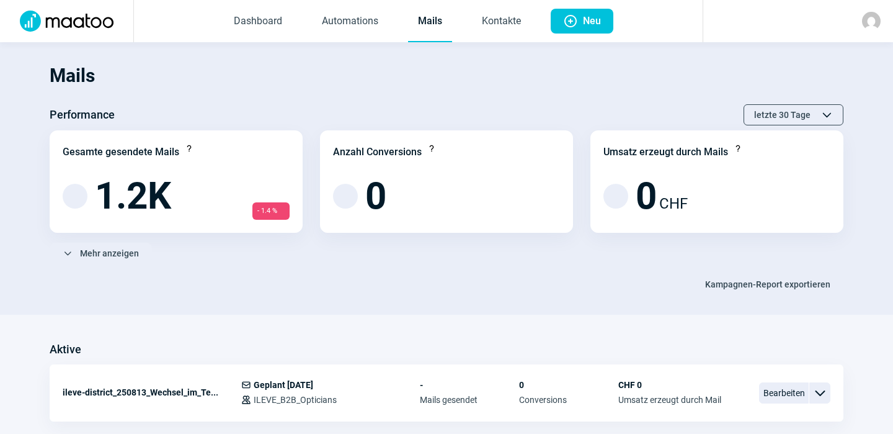
scroll to position [202, 0]
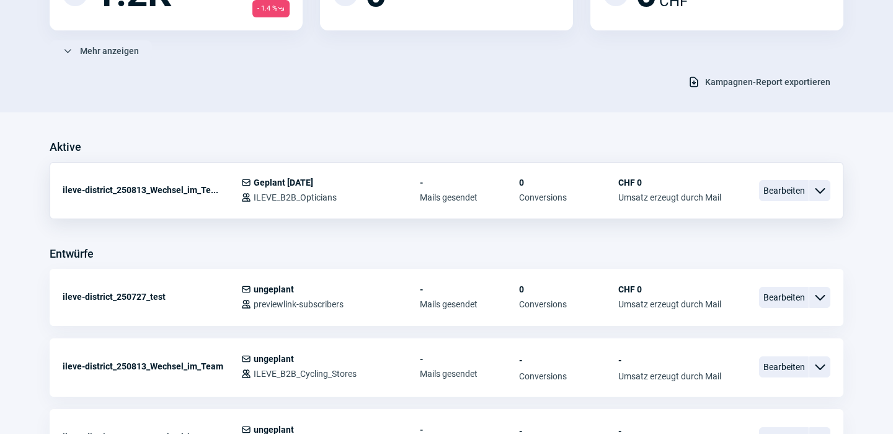
click at [820, 190] on span "ChevronDown icon" at bounding box center [820, 190] width 15 height 15
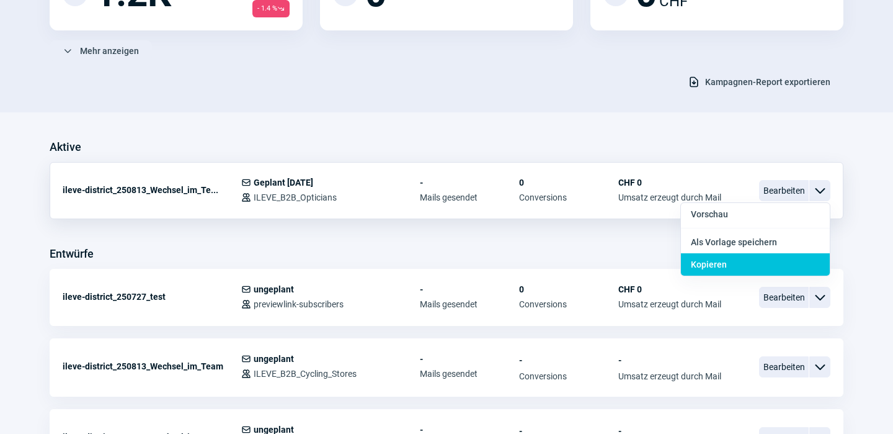
click at [714, 261] on span "Kopieren" at bounding box center [709, 264] width 36 height 10
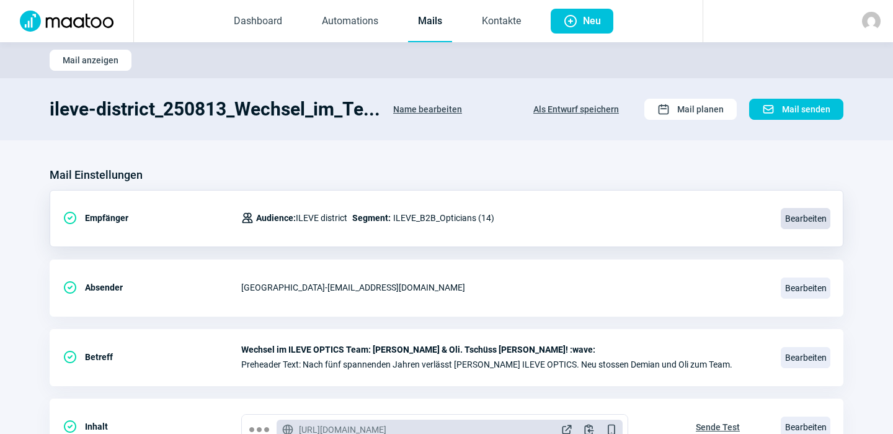
click at [802, 218] on span "Bearbeiten" at bounding box center [806, 218] width 50 height 21
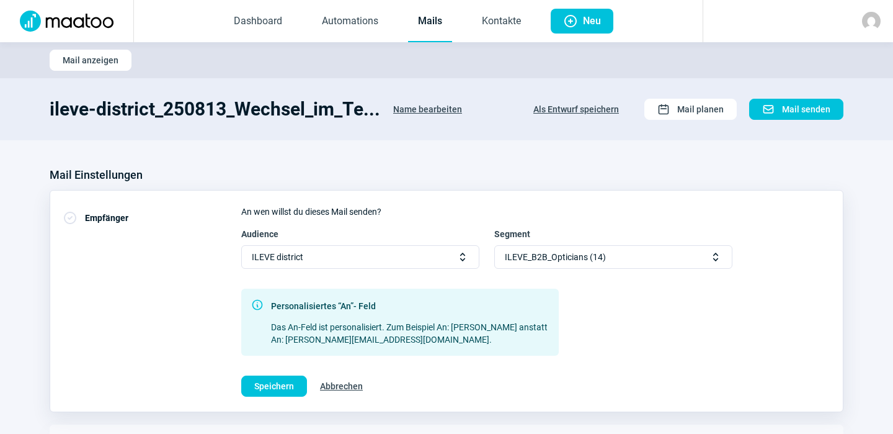
click at [635, 305] on div "Audience ILEVE district Selector icon Segment ILEVE_B2B_Opticians (14) Selector…" at bounding box center [535, 292] width 589 height 128
click at [633, 252] on div "ILEVE_B2B_Opticians (14) Selector icon" at bounding box center [614, 257] width 238 height 24
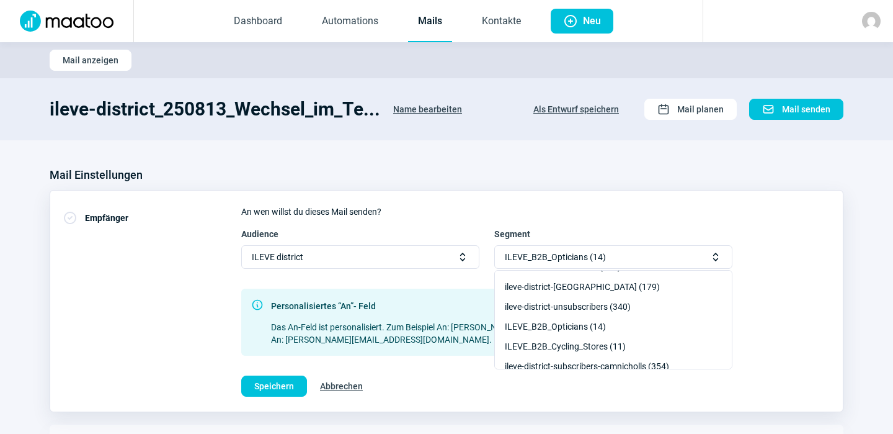
scroll to position [61, 0]
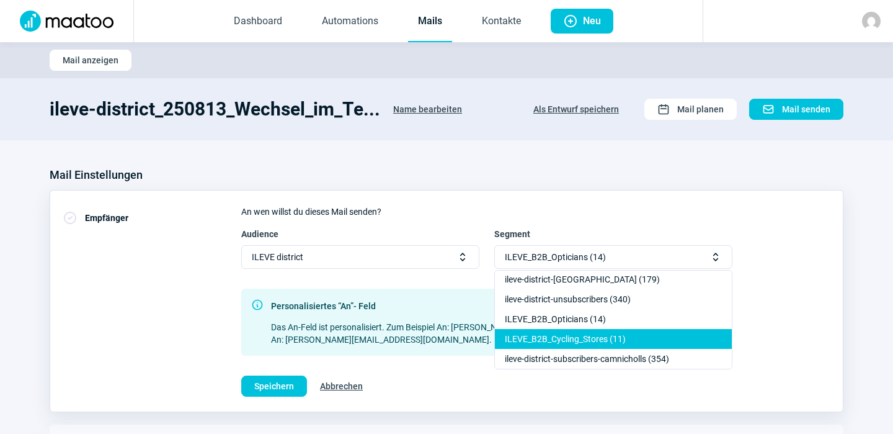
click at [575, 349] on div "ILEVE_B2B_Cycling_Stores (11)" at bounding box center [613, 359] width 237 height 20
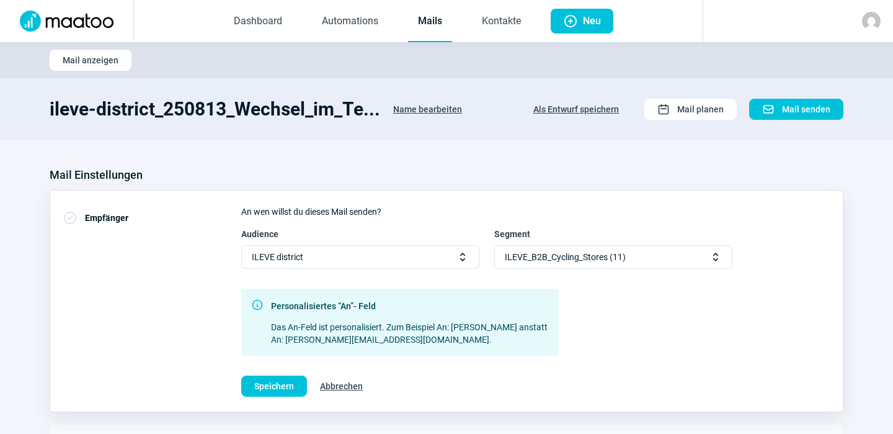
click at [607, 328] on div "Audience ILEVE district Selector icon Segment ILEVE_B2B_Cycling_Stores (11) Sel…" at bounding box center [535, 292] width 589 height 128
click at [278, 384] on span "Speichern" at bounding box center [274, 386] width 40 height 20
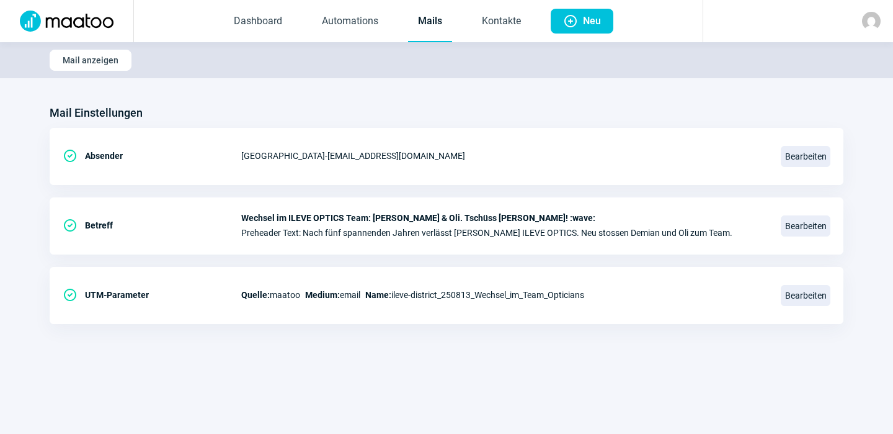
click at [435, 18] on link "Mails" at bounding box center [430, 21] width 44 height 41
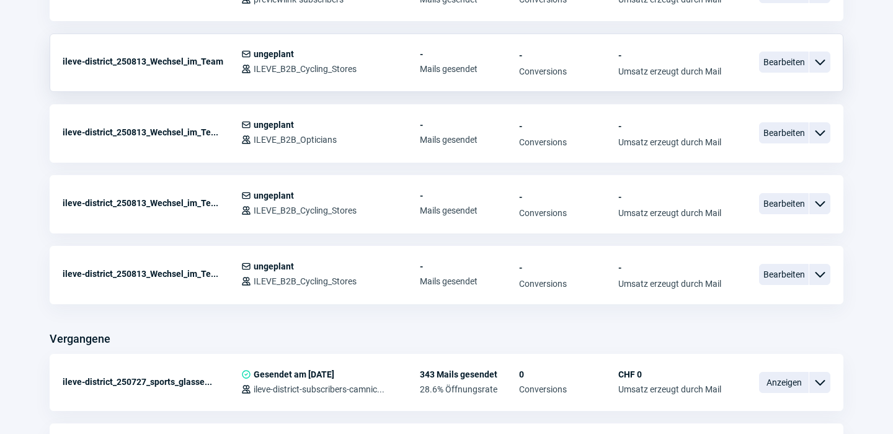
scroll to position [533, 0]
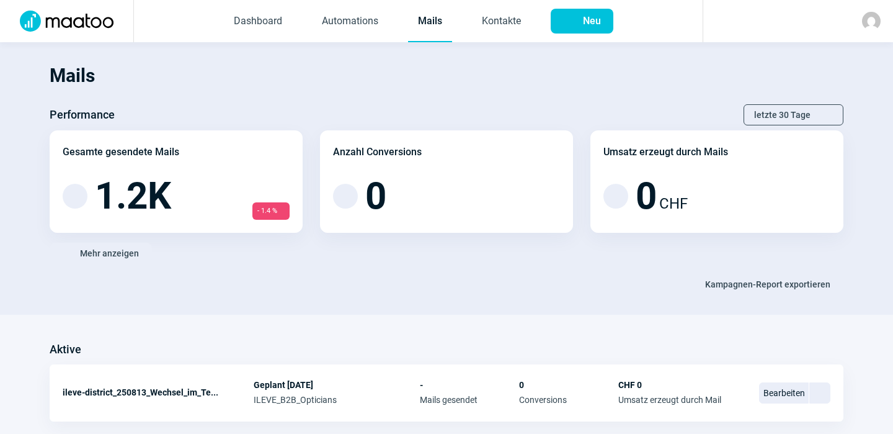
scroll to position [533, 0]
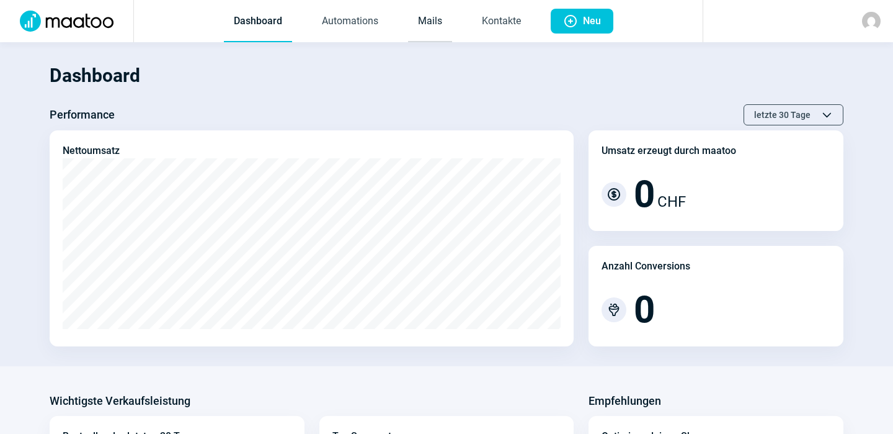
click at [425, 19] on link "Mails" at bounding box center [430, 21] width 44 height 41
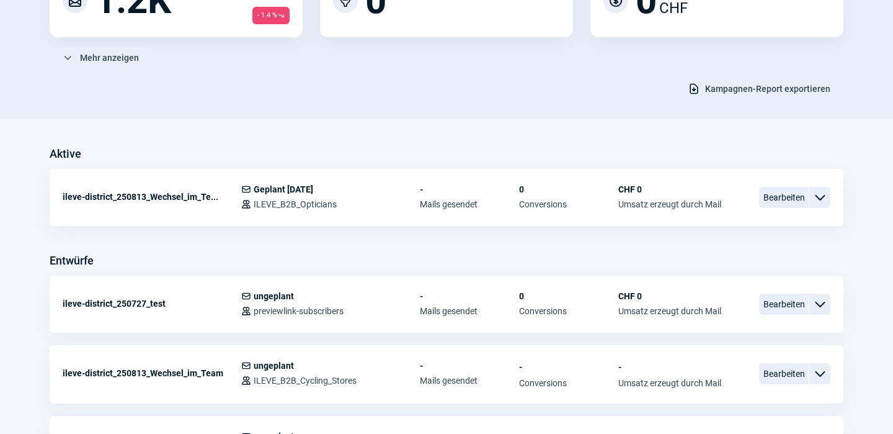
scroll to position [200, 0]
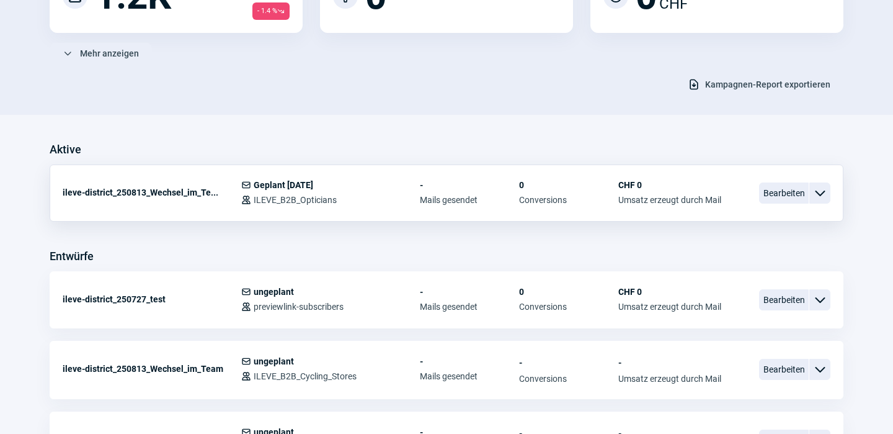
click at [821, 193] on span "ChevronDown icon" at bounding box center [820, 193] width 15 height 15
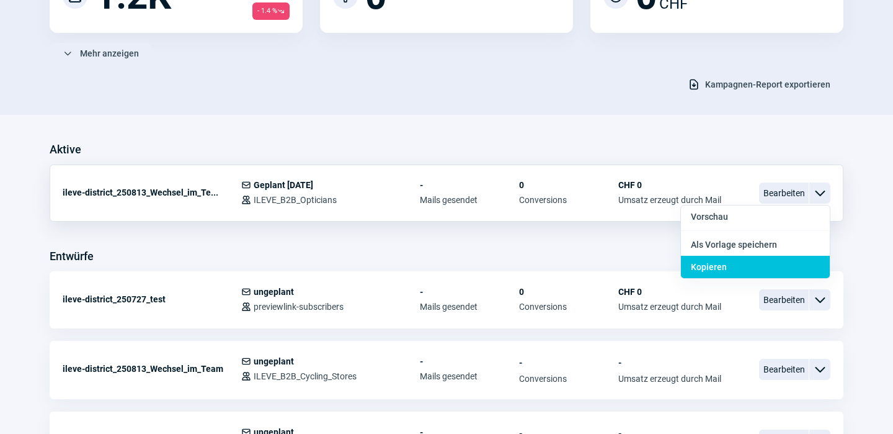
click at [712, 262] on span "Kopieren" at bounding box center [709, 267] width 36 height 10
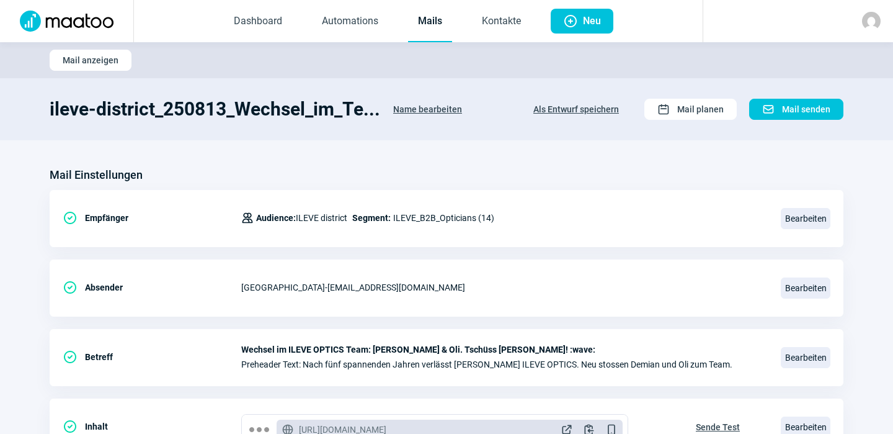
scroll to position [44, 0]
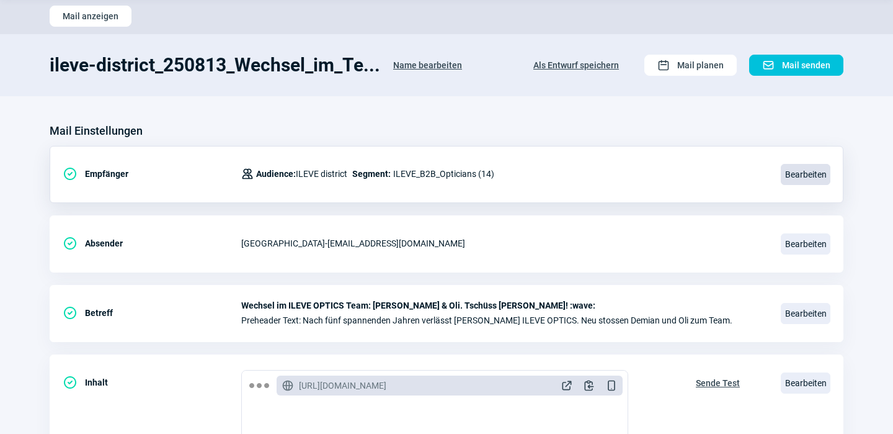
click at [820, 176] on span "Bearbeiten" at bounding box center [806, 174] width 50 height 21
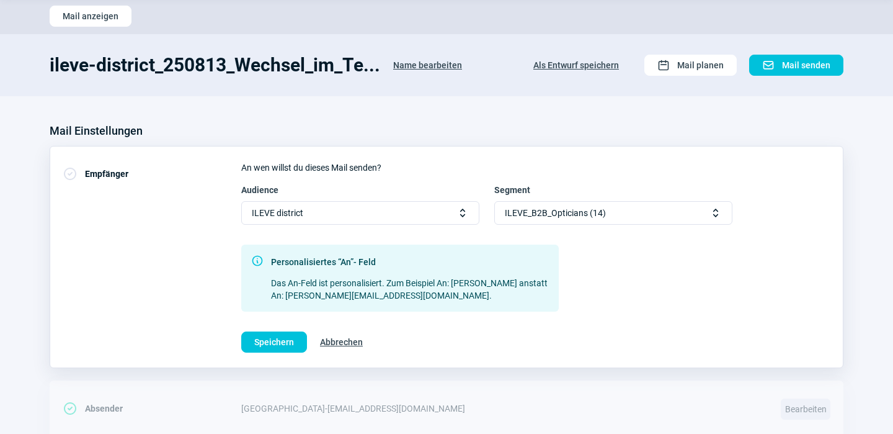
click at [718, 214] on span "Selector icon" at bounding box center [716, 213] width 12 height 12
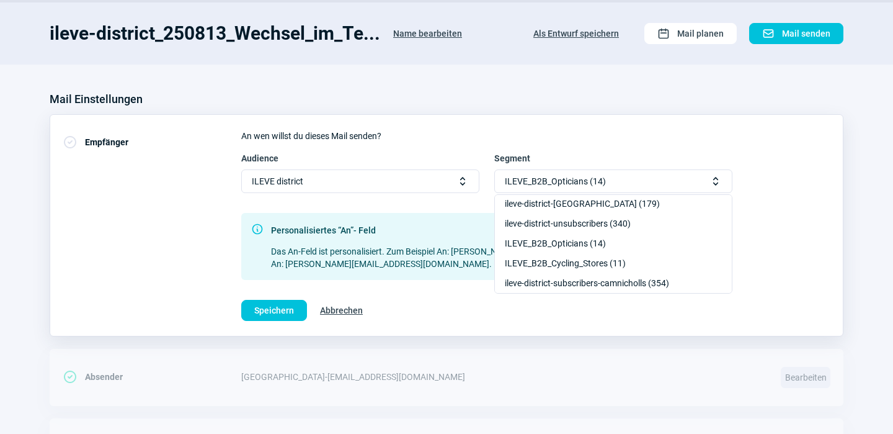
scroll to position [82, 0]
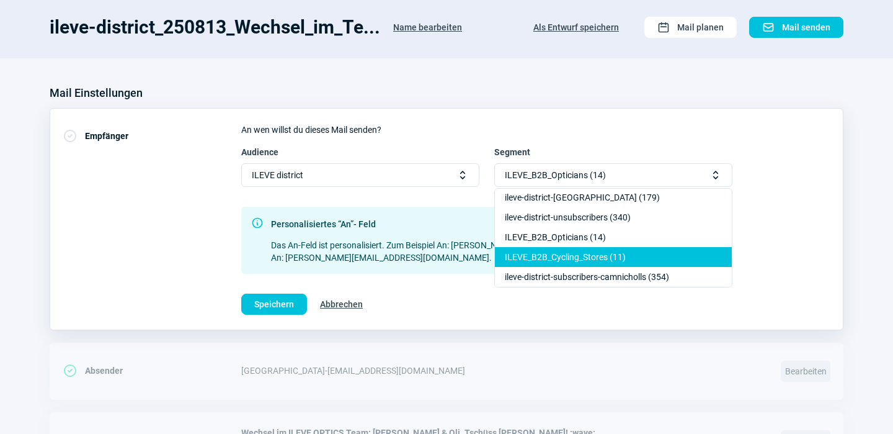
click at [596, 267] on div "ILEVE_B2B_Cycling_Stores (11)" at bounding box center [613, 277] width 237 height 20
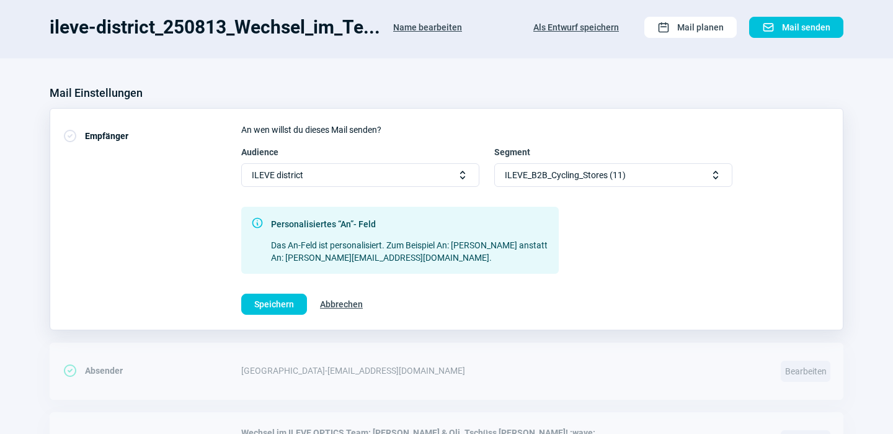
click at [648, 224] on div "Audience ILEVE district Selector icon Segment ILEVE_B2B_Cycling_Stores (11) Sel…" at bounding box center [535, 210] width 589 height 128
click at [280, 302] on span "Speichern" at bounding box center [274, 304] width 40 height 20
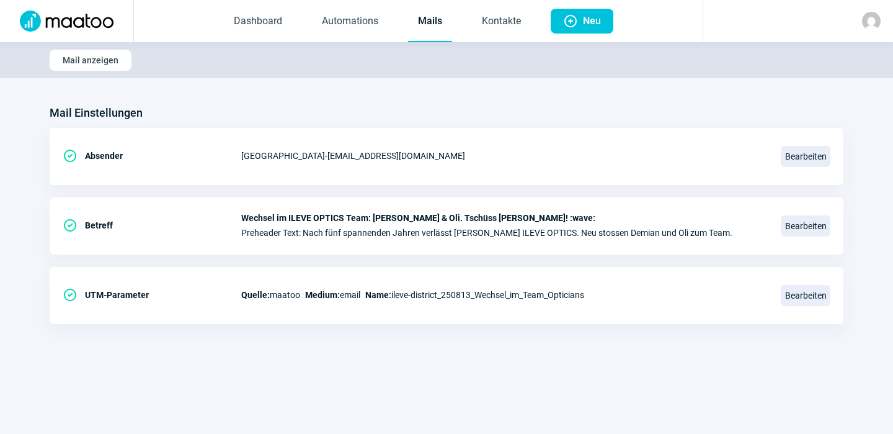
click at [428, 22] on link "Mails" at bounding box center [430, 21] width 44 height 41
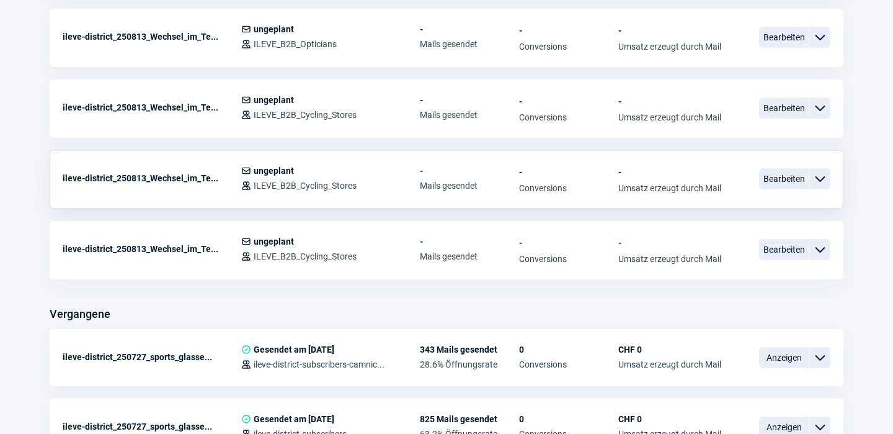
scroll to position [611, 0]
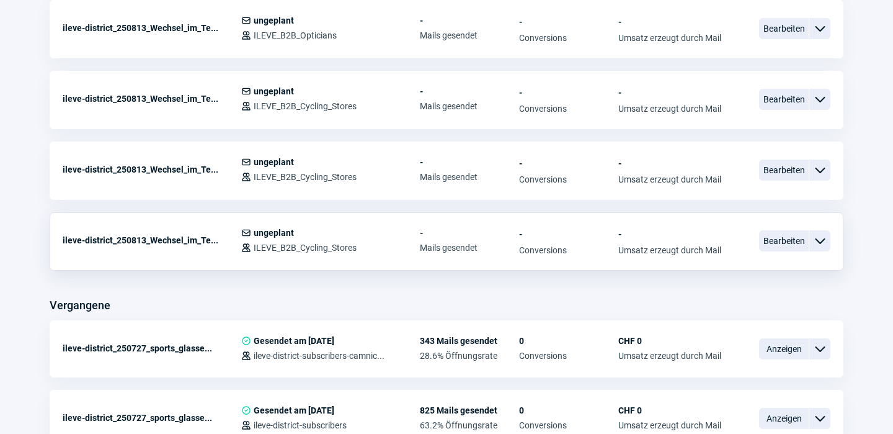
click at [821, 243] on span "ChevronDown icon" at bounding box center [820, 240] width 15 height 15
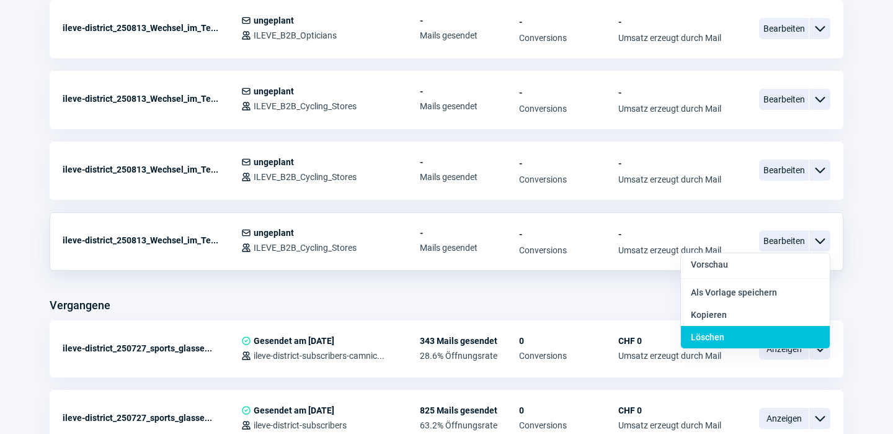
click at [740, 336] on div "Löschen" at bounding box center [755, 337] width 149 height 22
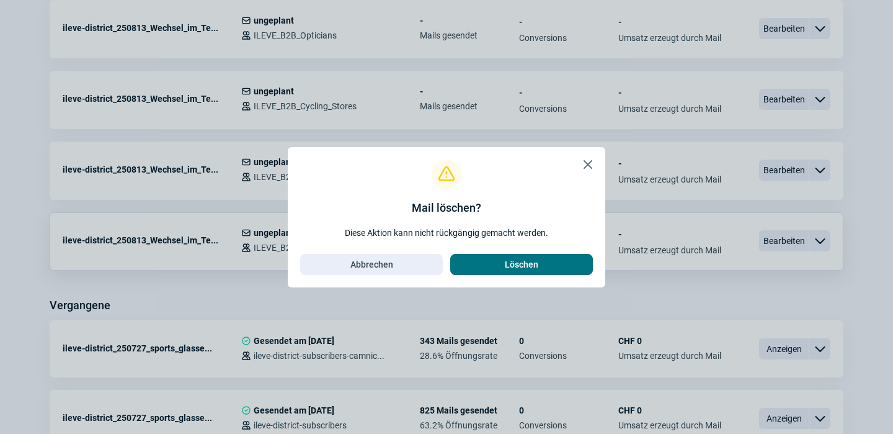
click at [544, 264] on span "Löschen" at bounding box center [521, 264] width 117 height 20
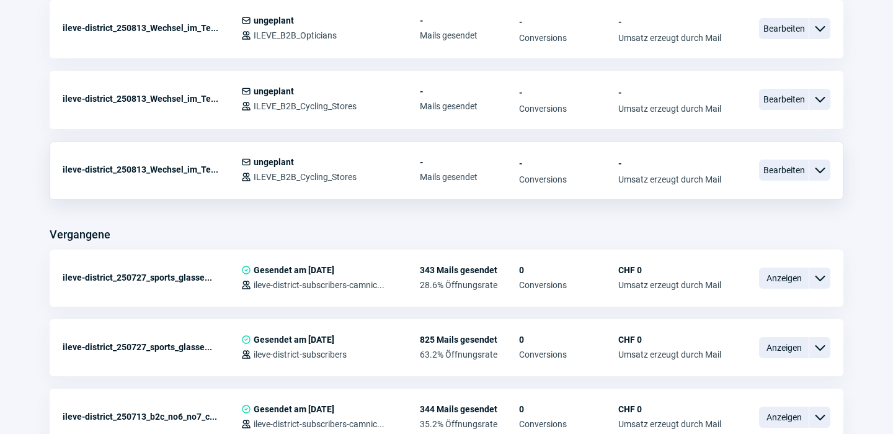
click at [823, 172] on span "ChevronDown icon" at bounding box center [820, 170] width 15 height 15
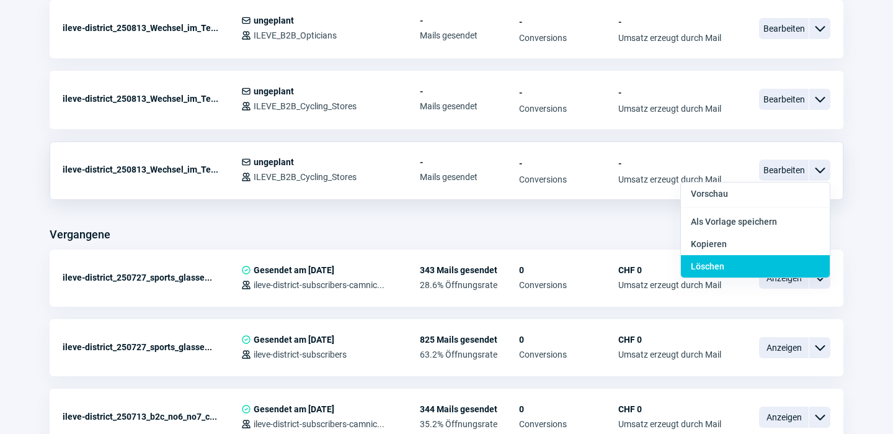
click at [722, 264] on span "Löschen" at bounding box center [708, 266] width 34 height 10
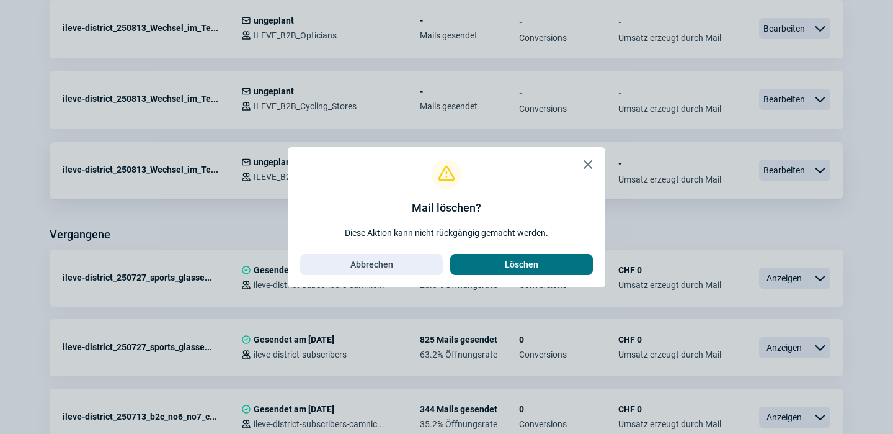
click at [563, 267] on span "Löschen" at bounding box center [521, 264] width 117 height 20
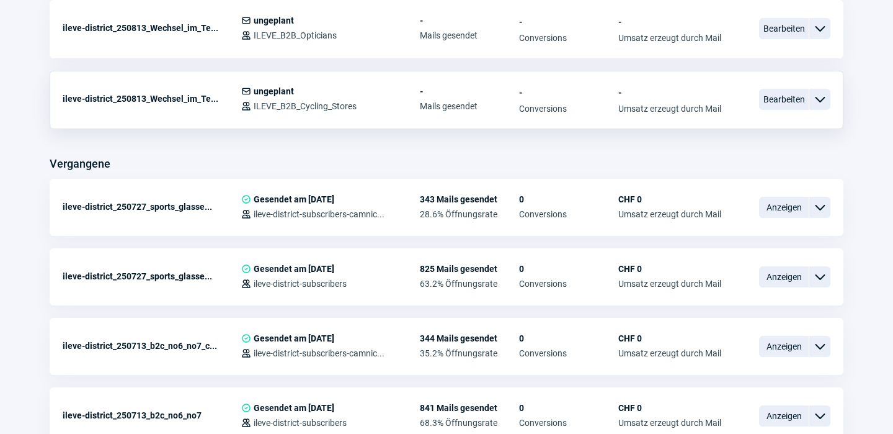
click at [820, 101] on span "ChevronDown icon" at bounding box center [820, 99] width 15 height 15
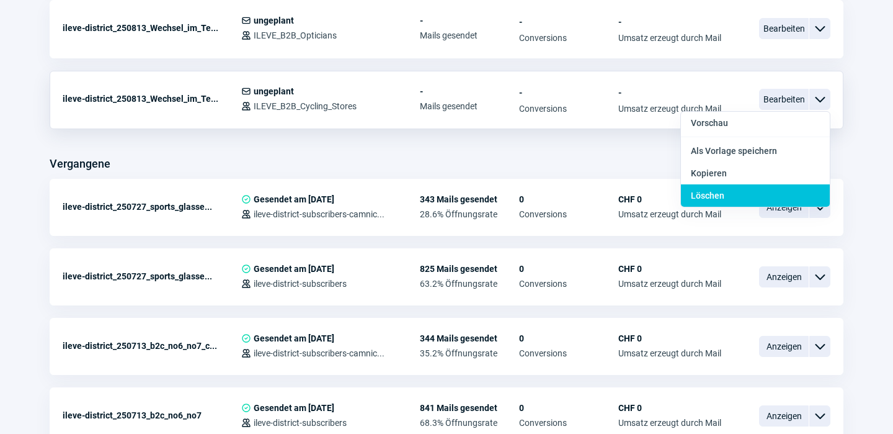
click at [717, 191] on span "Löschen" at bounding box center [708, 195] width 34 height 10
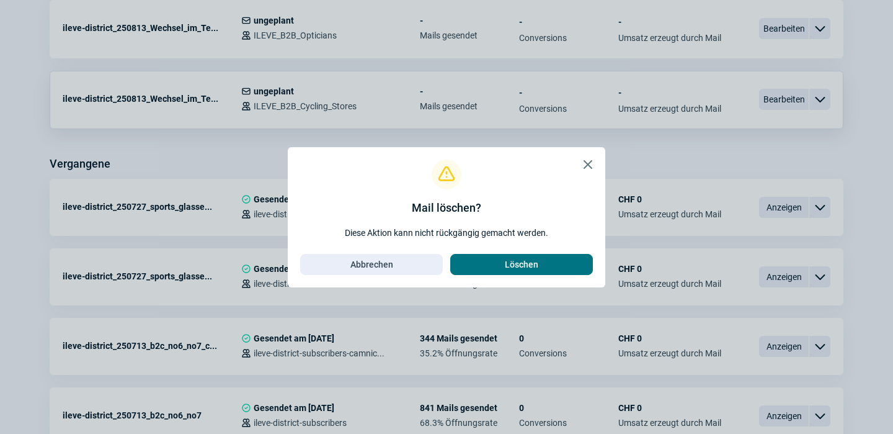
click at [555, 260] on span "Löschen" at bounding box center [521, 264] width 117 height 20
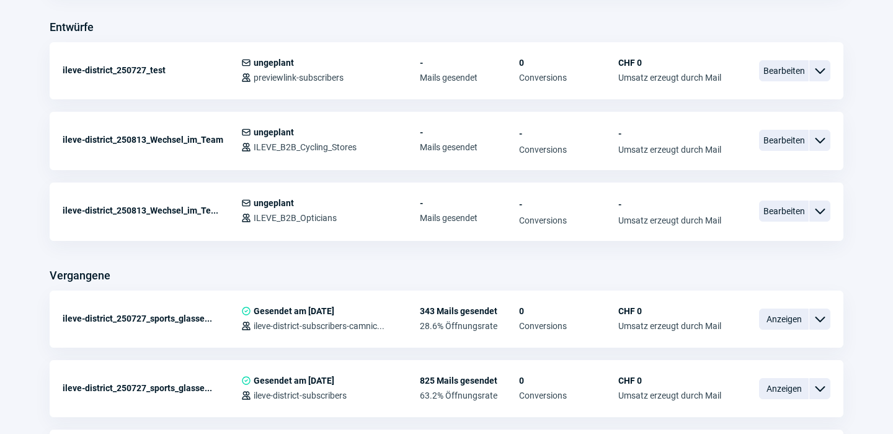
scroll to position [427, 0]
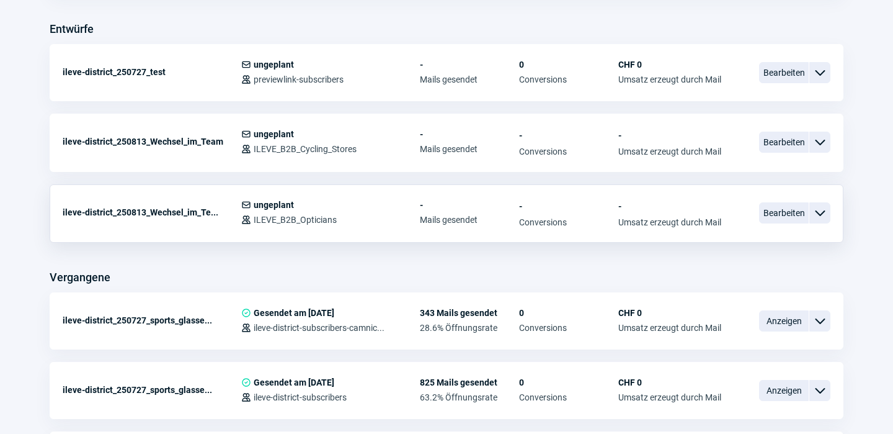
click at [821, 209] on span "ChevronDown icon" at bounding box center [820, 212] width 15 height 15
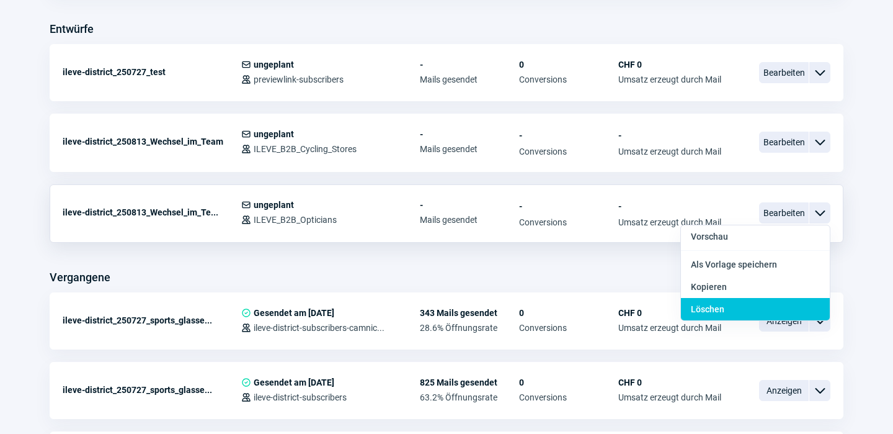
click at [718, 309] on span "Löschen" at bounding box center [708, 309] width 34 height 10
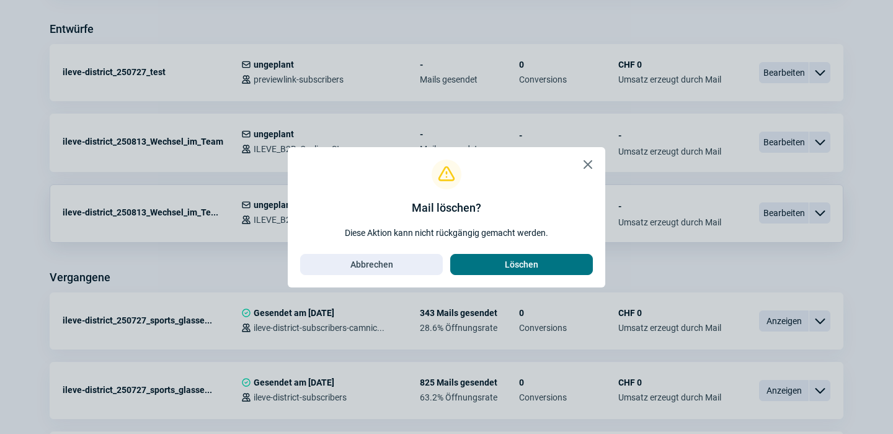
click at [545, 259] on span "Löschen" at bounding box center [521, 264] width 117 height 20
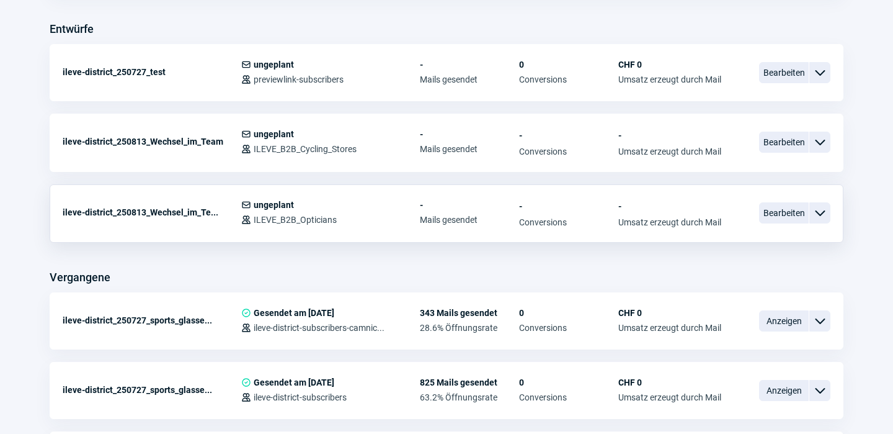
click at [820, 214] on span "ChevronDown icon" at bounding box center [820, 212] width 15 height 15
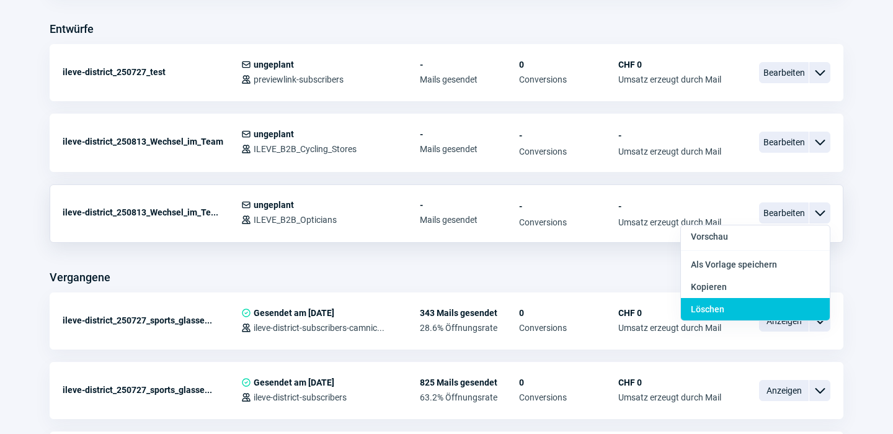
click at [715, 309] on span "Löschen" at bounding box center [708, 309] width 34 height 10
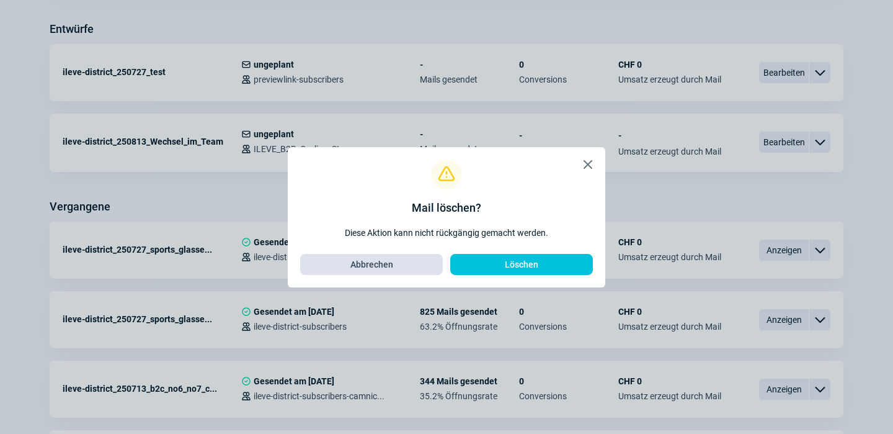
click at [401, 262] on span "Abbrechen" at bounding box center [371, 264] width 117 height 20
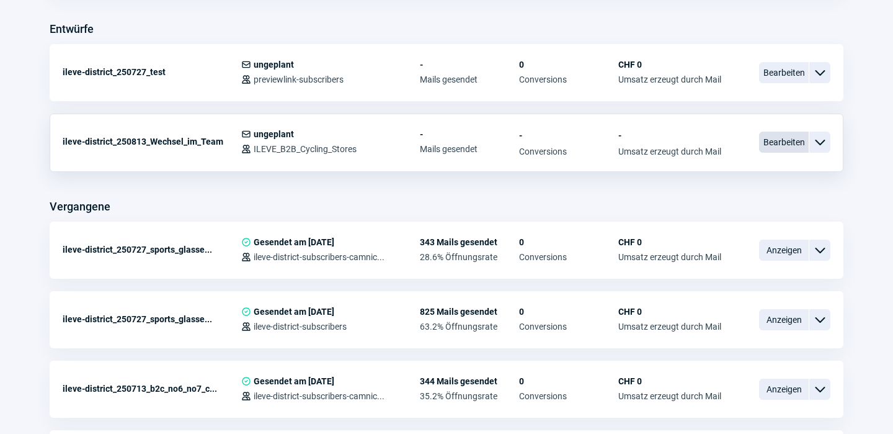
click at [790, 141] on span "Bearbeiten" at bounding box center [784, 142] width 50 height 21
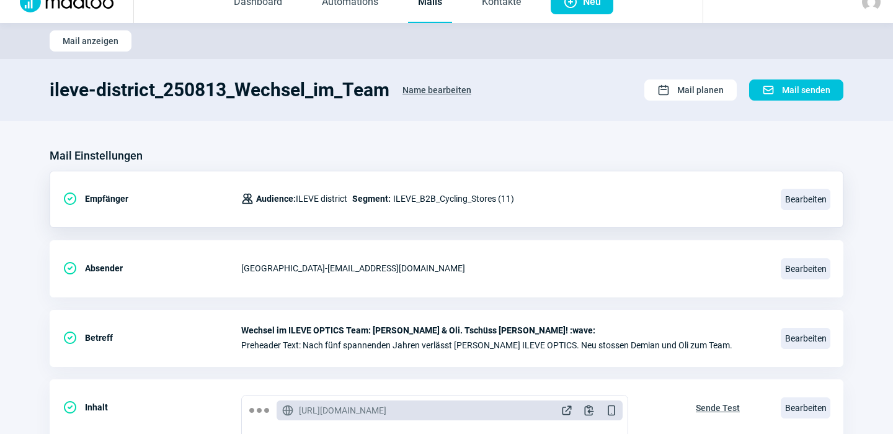
scroll to position [20, 0]
click at [429, 86] on span "Name bearbeiten" at bounding box center [437, 89] width 69 height 20
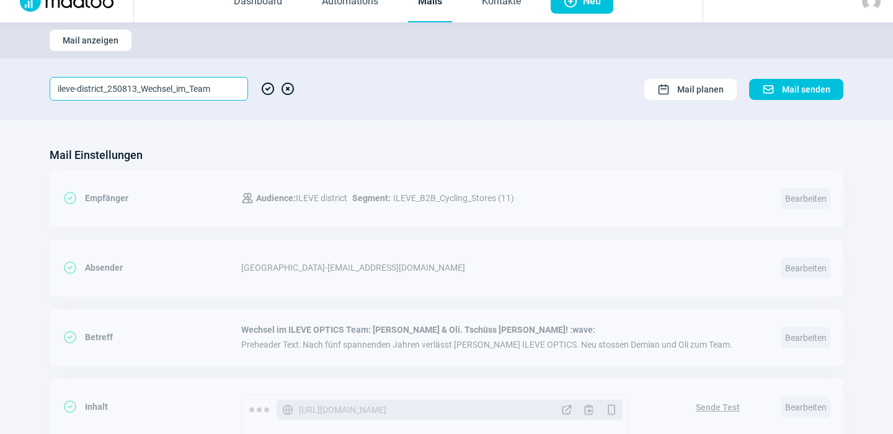
click at [220, 91] on input "ileve-district_250813_Wechsel_im_Team" at bounding box center [149, 89] width 199 height 24
type input "ileve-district_250813_Wechsel_im_Team_Retail"
click at [269, 89] on span "CheckCircle icon" at bounding box center [268, 89] width 15 height 24
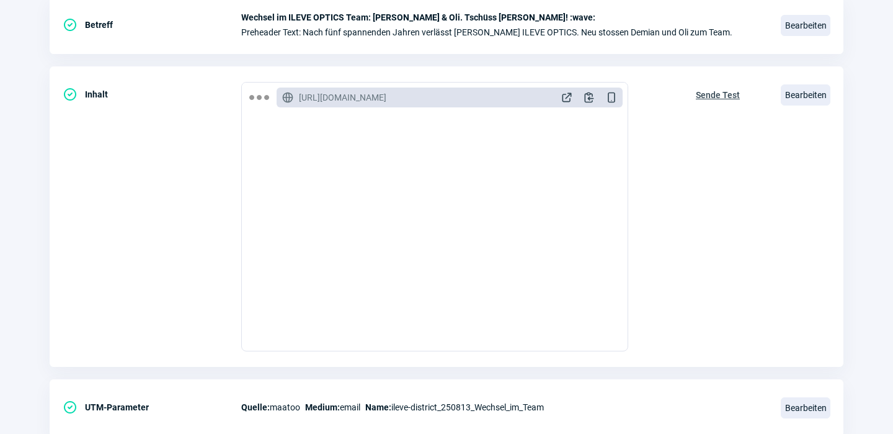
scroll to position [528, 0]
click at [812, 401] on span "Bearbeiten" at bounding box center [806, 407] width 50 height 21
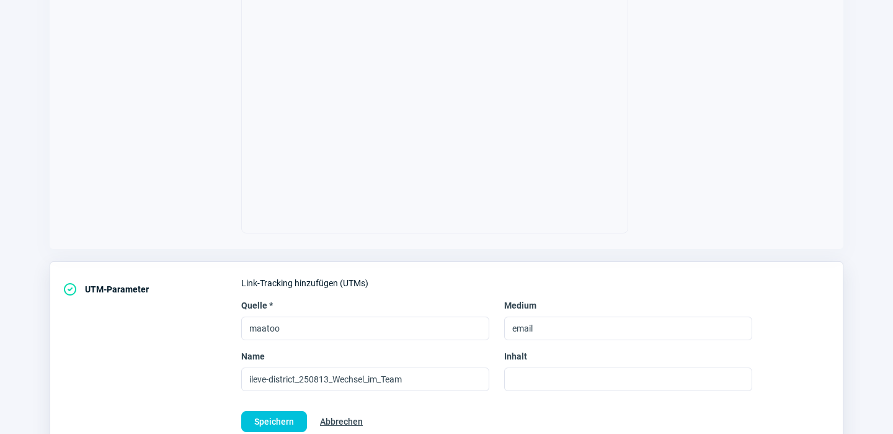
scroll to position [494, 0]
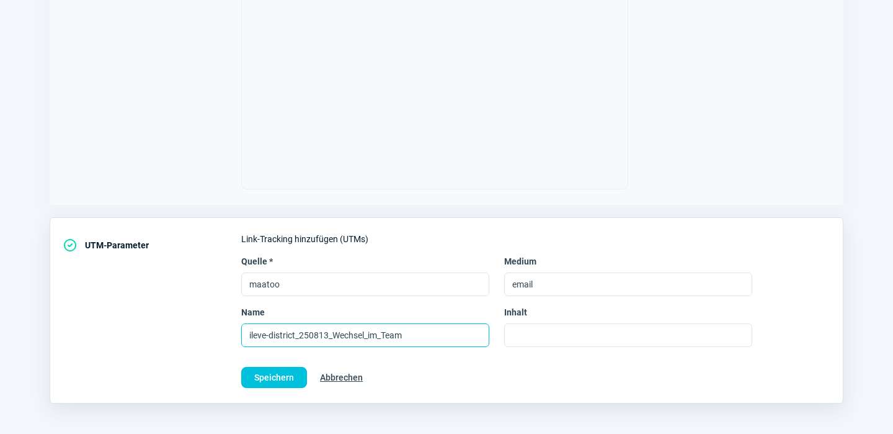
click at [410, 334] on input "ileve-district_250813_Wechsel_im_Team" at bounding box center [365, 335] width 248 height 24
type input "ileve-district_250813_Wechsel_im_Team_Retail"
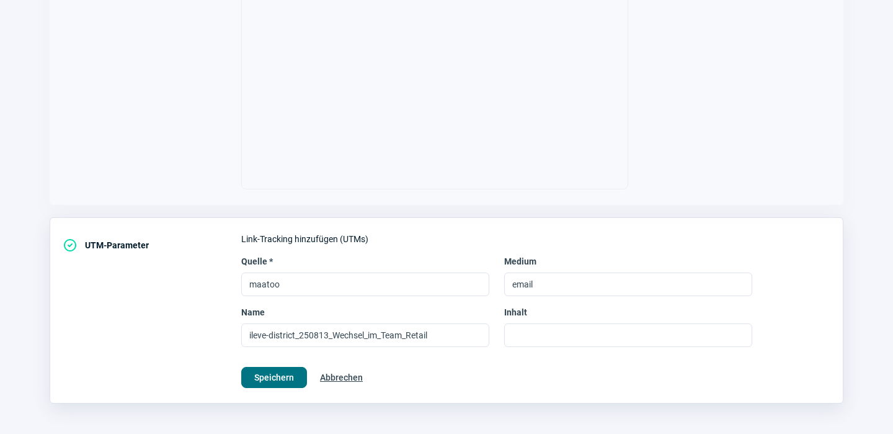
click at [294, 374] on button "Speichern" at bounding box center [274, 377] width 66 height 21
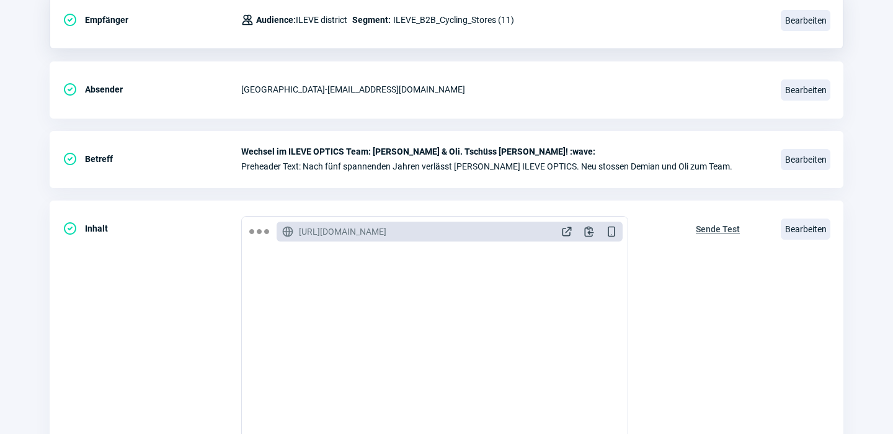
scroll to position [0, 0]
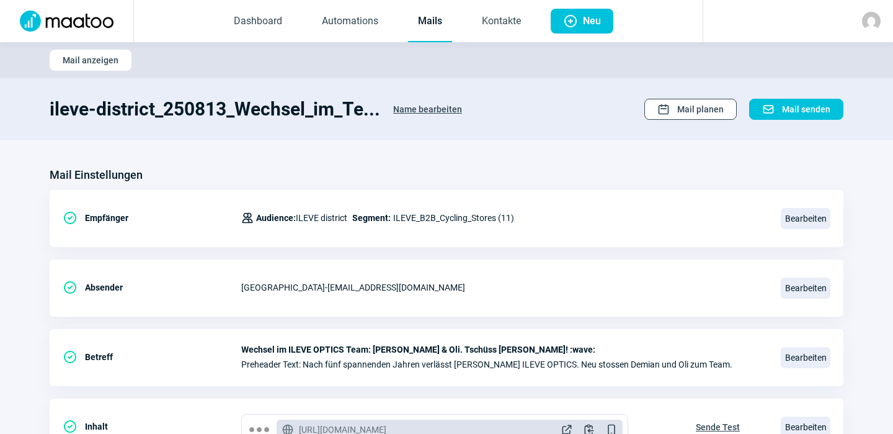
click at [686, 108] on span "Mail planen" at bounding box center [701, 109] width 47 height 20
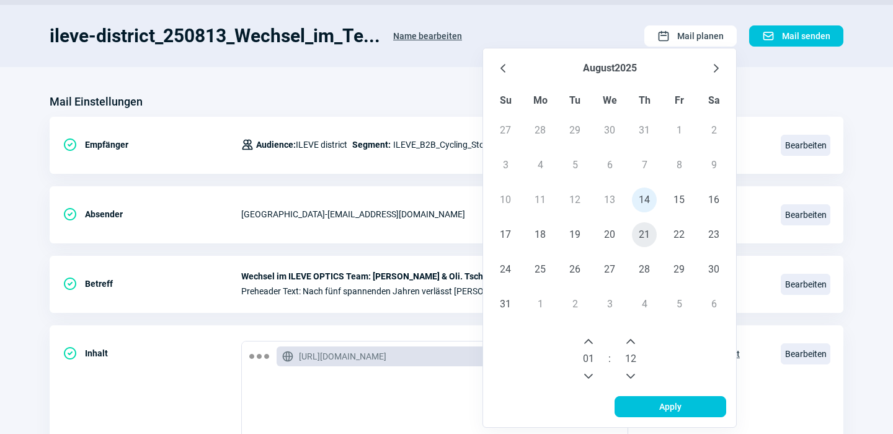
scroll to position [83, 0]
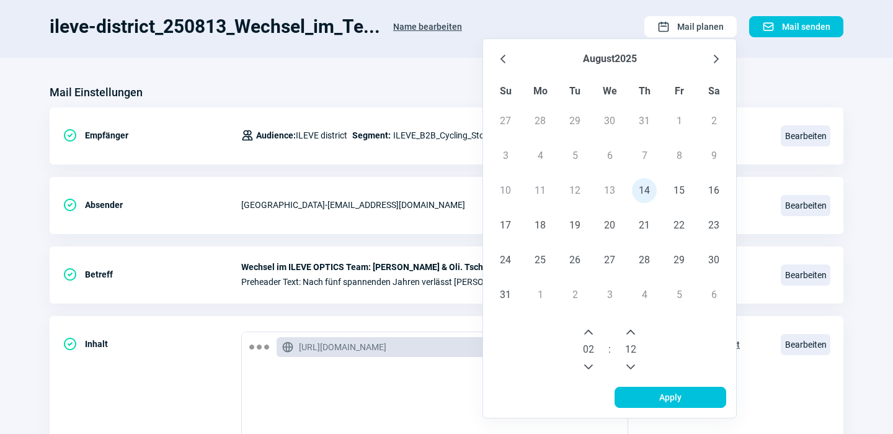
click at [588, 328] on icon "Next Hour" at bounding box center [589, 332] width 10 height 10
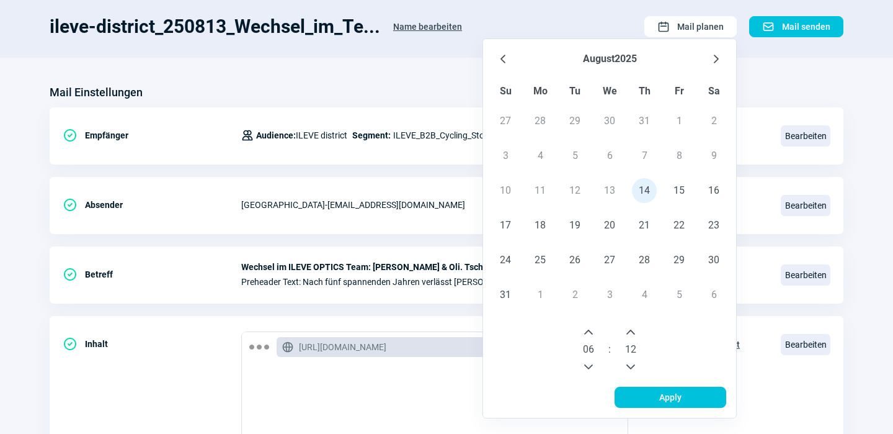
click at [588, 328] on icon "Next Hour" at bounding box center [589, 332] width 10 height 10
click at [633, 367] on icon "Previous Minute" at bounding box center [631, 366] width 9 height 5
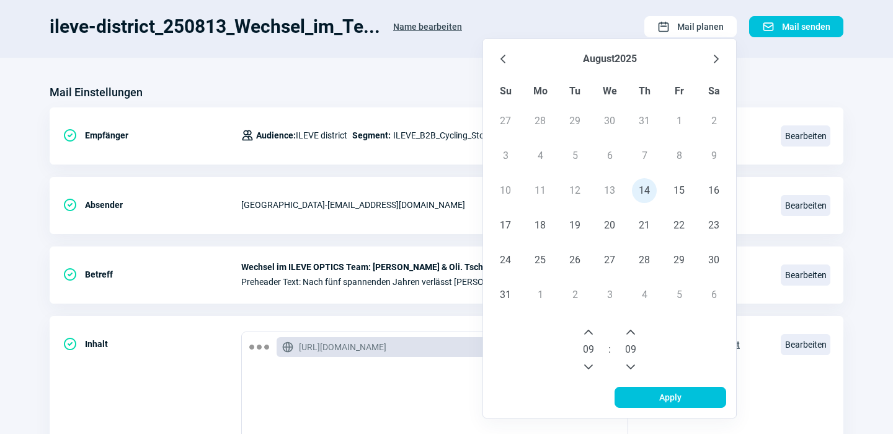
click at [633, 367] on icon "Previous Minute" at bounding box center [631, 366] width 9 height 5
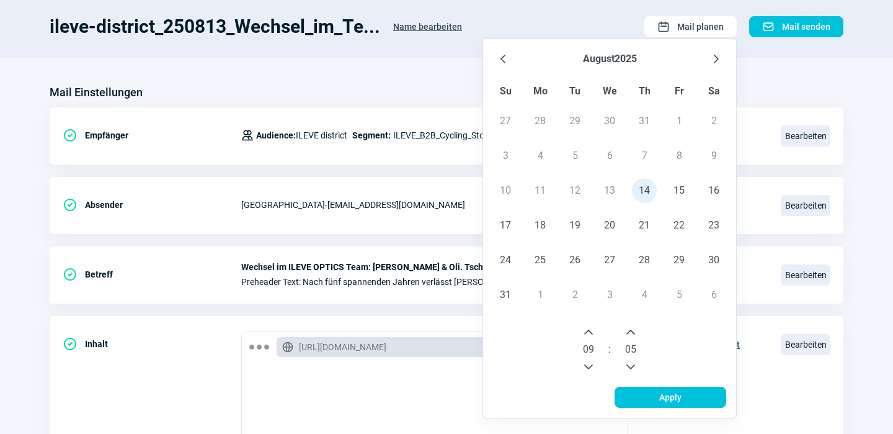
click at [633, 367] on icon "Previous Minute" at bounding box center [631, 366] width 9 height 5
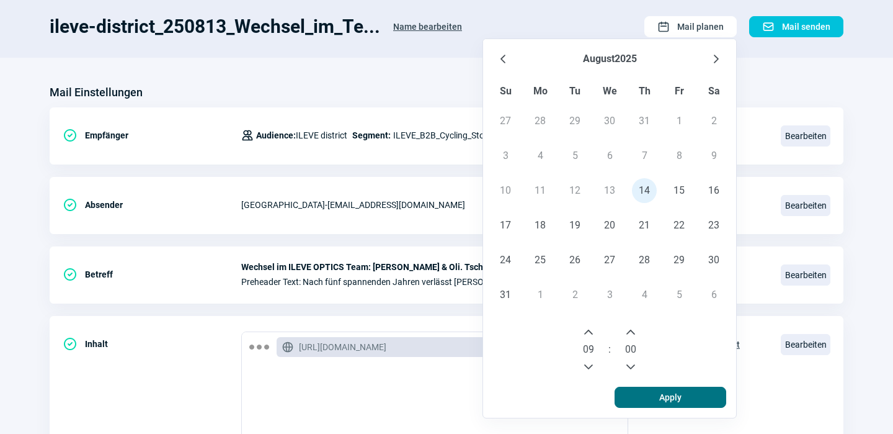
click at [673, 396] on span "Apply" at bounding box center [671, 397] width 22 height 20
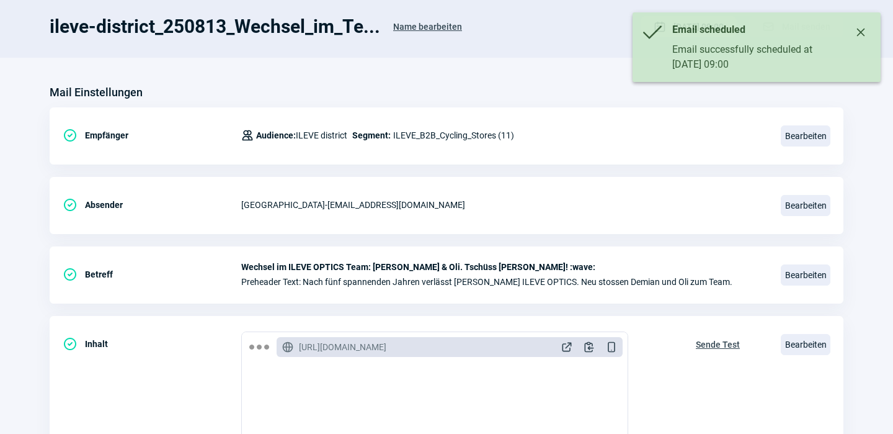
scroll to position [0, 0]
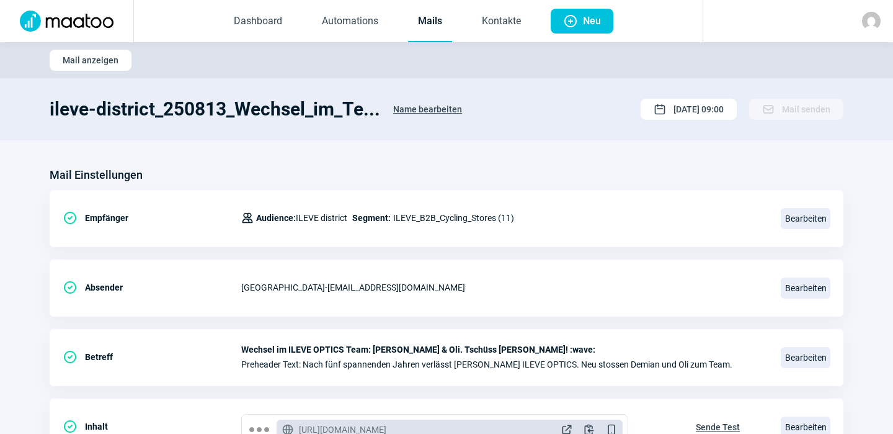
click at [431, 17] on link "Mails" at bounding box center [430, 21] width 44 height 41
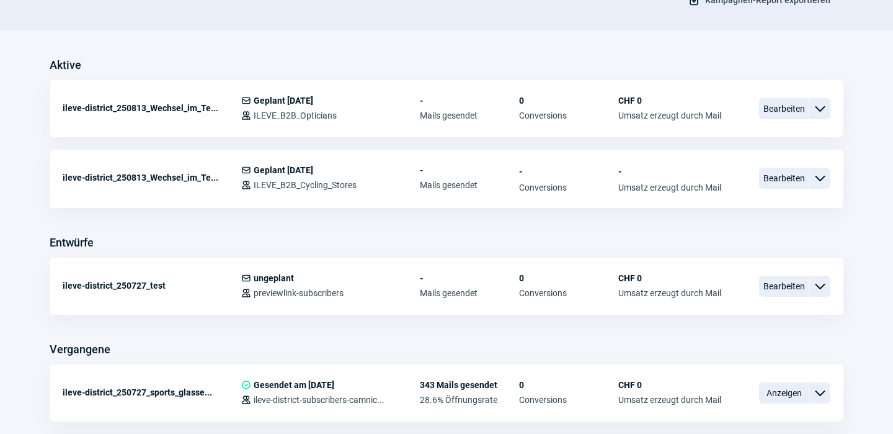
scroll to position [300, 0]
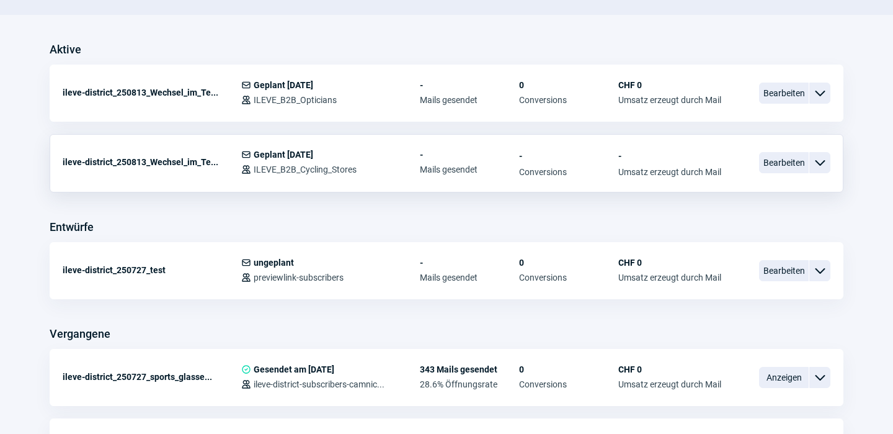
click at [823, 165] on span "ChevronDown icon" at bounding box center [820, 162] width 15 height 15
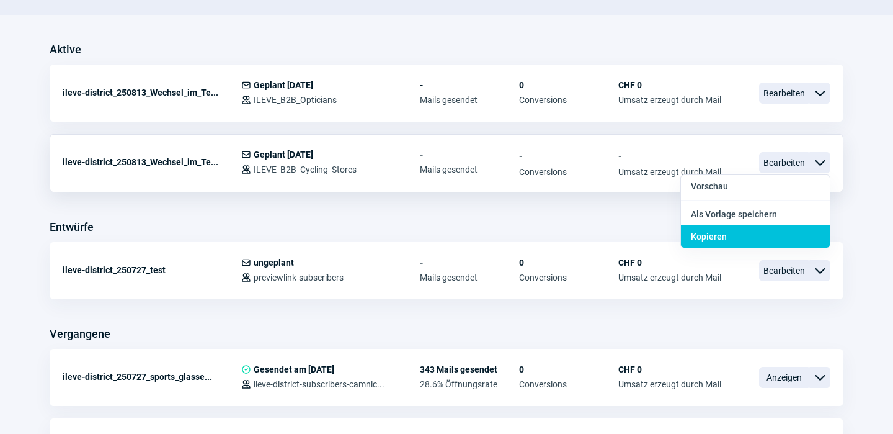
click at [735, 235] on div "Kopieren" at bounding box center [755, 236] width 149 height 22
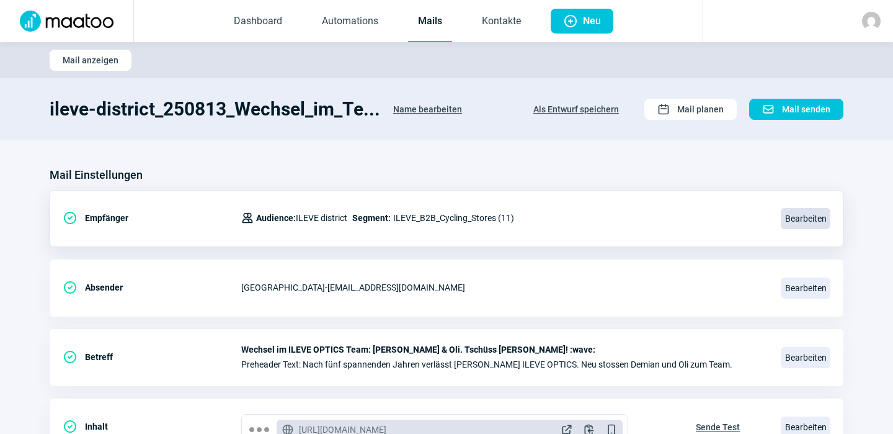
click at [815, 216] on span "Bearbeiten" at bounding box center [806, 218] width 50 height 21
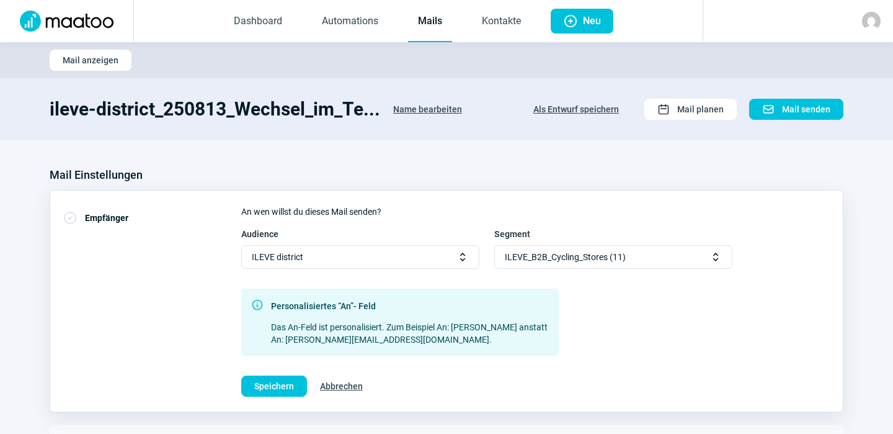
click at [718, 255] on span "Selector icon" at bounding box center [716, 257] width 12 height 12
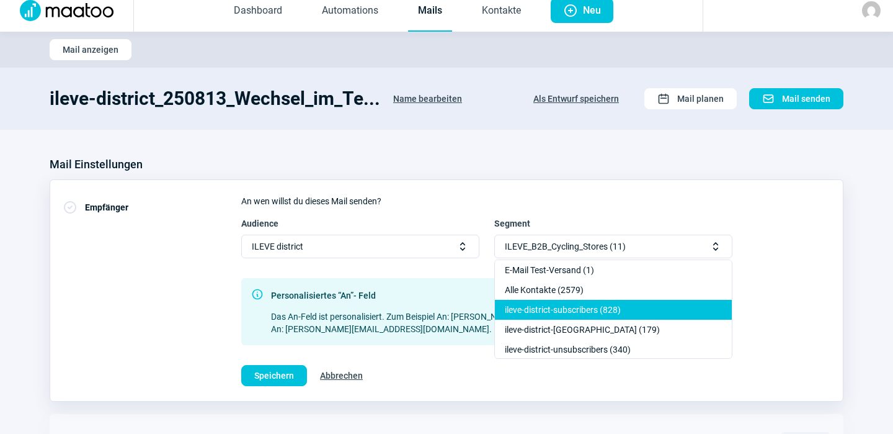
scroll to position [7, 0]
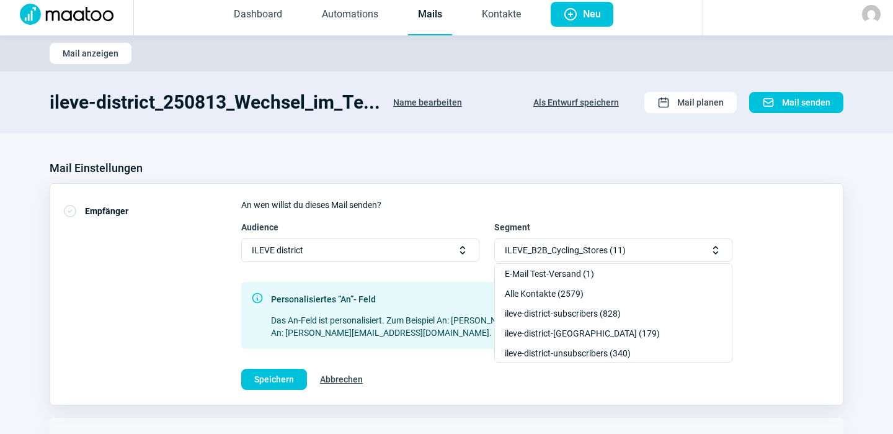
click at [342, 377] on span "Abbrechen" at bounding box center [341, 379] width 43 height 20
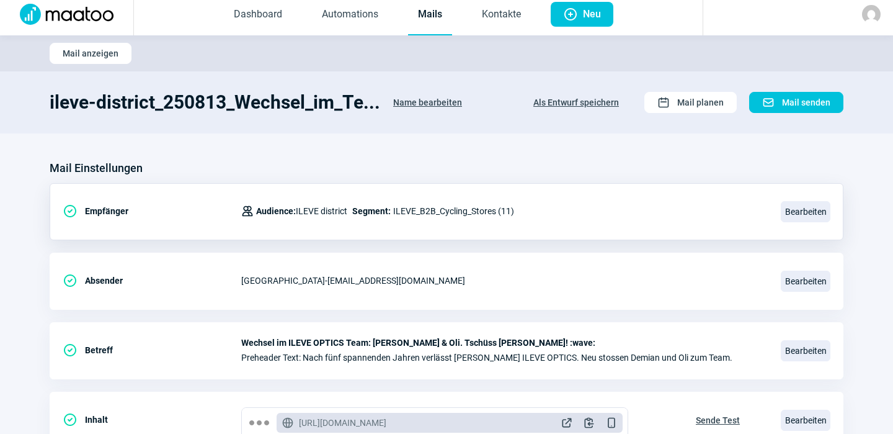
click at [431, 16] on link "Mails" at bounding box center [430, 14] width 44 height 41
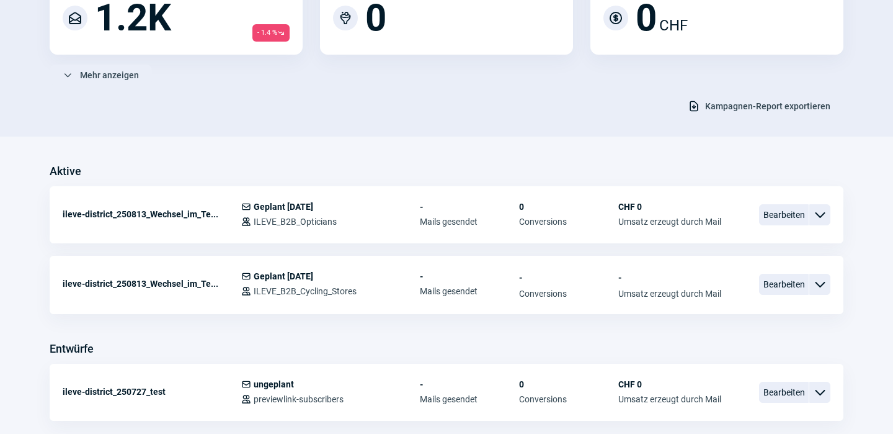
scroll to position [200, 0]
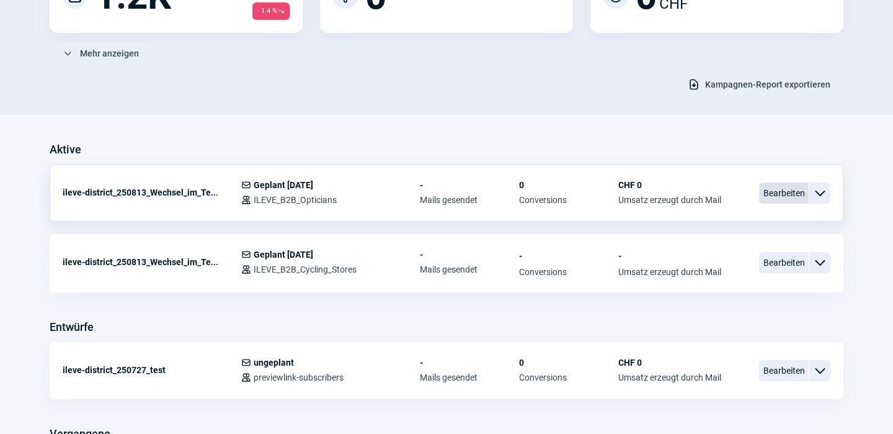
click at [778, 189] on span "Bearbeiten" at bounding box center [784, 192] width 50 height 21
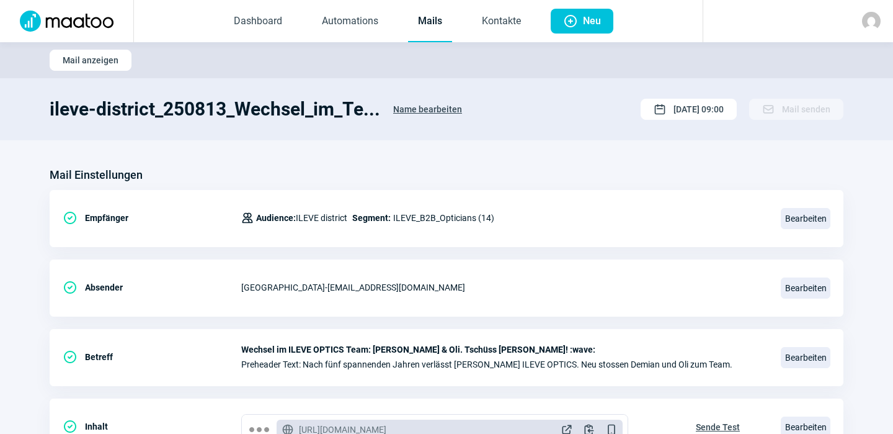
click at [413, 103] on span "Name bearbeiten" at bounding box center [427, 109] width 69 height 20
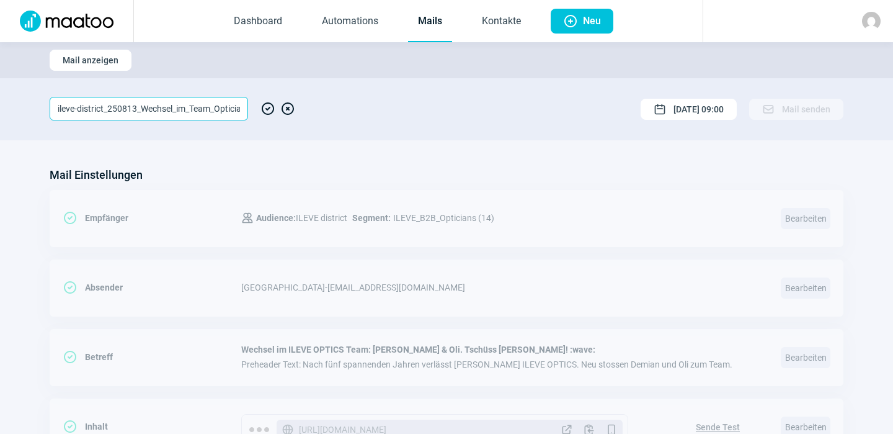
click at [186, 106] on input "ileve-district_250813_Wechsel_im_Team_Opticians" at bounding box center [149, 109] width 199 height 24
click at [289, 110] on span "XCircle icon" at bounding box center [287, 109] width 15 height 24
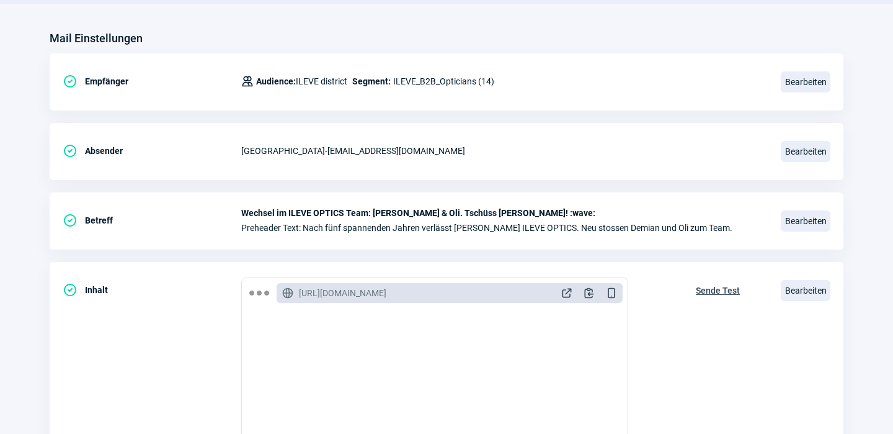
scroll to position [137, 0]
click at [797, 223] on span "Bearbeiten" at bounding box center [806, 220] width 50 height 21
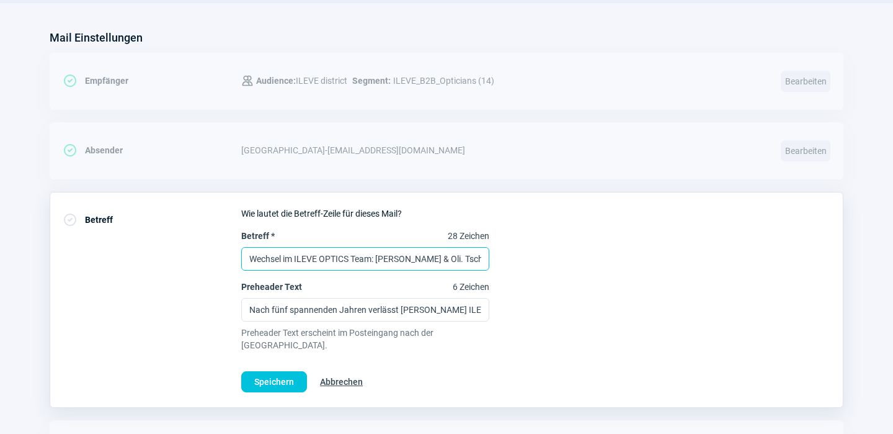
click at [367, 260] on input "Wechsel im ILEVE OPTICS Team: [PERSON_NAME] & Oli. Tschüss [PERSON_NAME]! :wave:" at bounding box center [365, 259] width 248 height 24
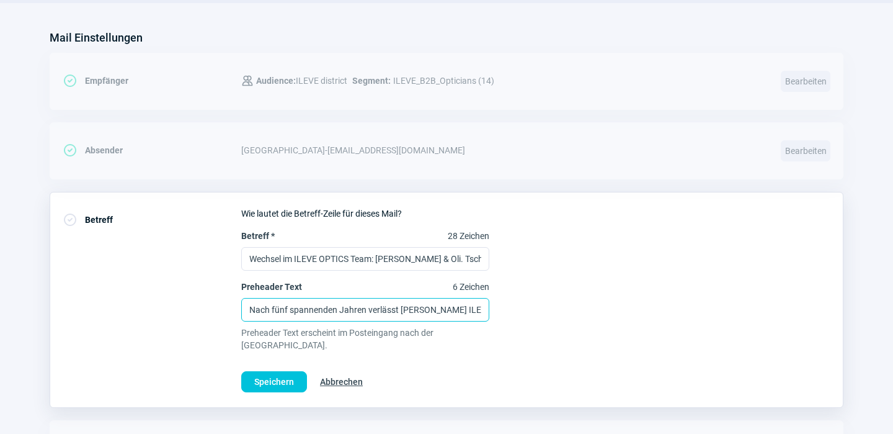
click at [371, 305] on input "Nach fünf spannenden Jahren verlässt [PERSON_NAME] ILEVE OPTICS. Neu stossen De…" at bounding box center [365, 310] width 248 height 24
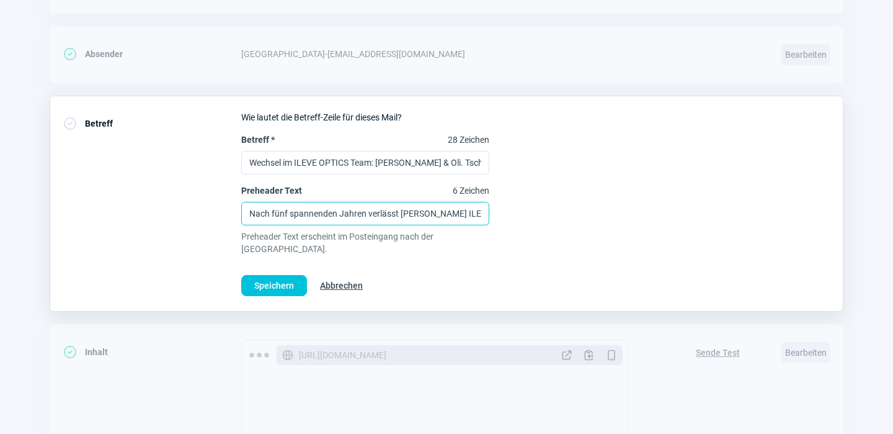
scroll to position [245, 0]
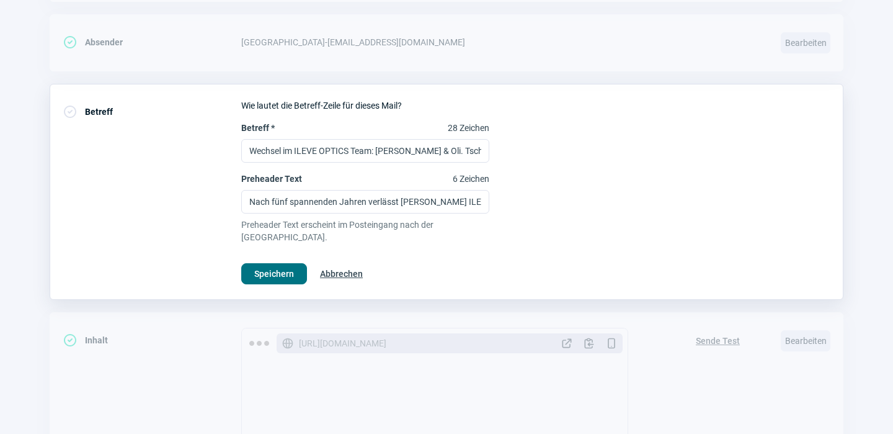
click at [283, 264] on span "Speichern" at bounding box center [274, 274] width 40 height 20
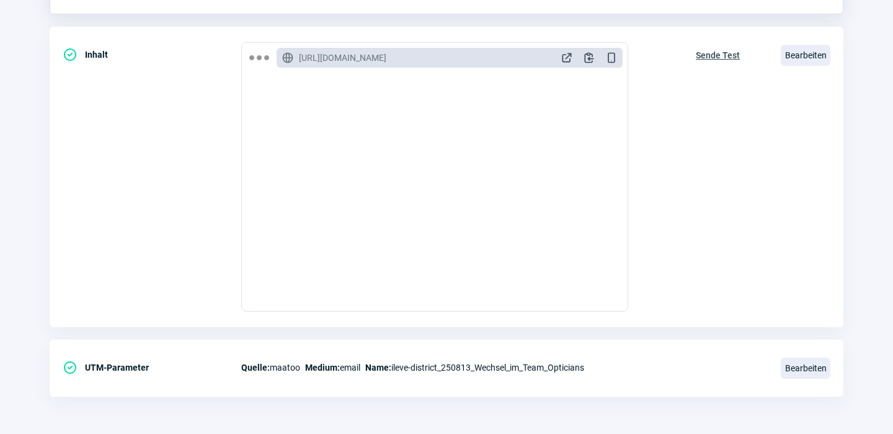
scroll to position [372, 0]
